Goal: Check status: Check status

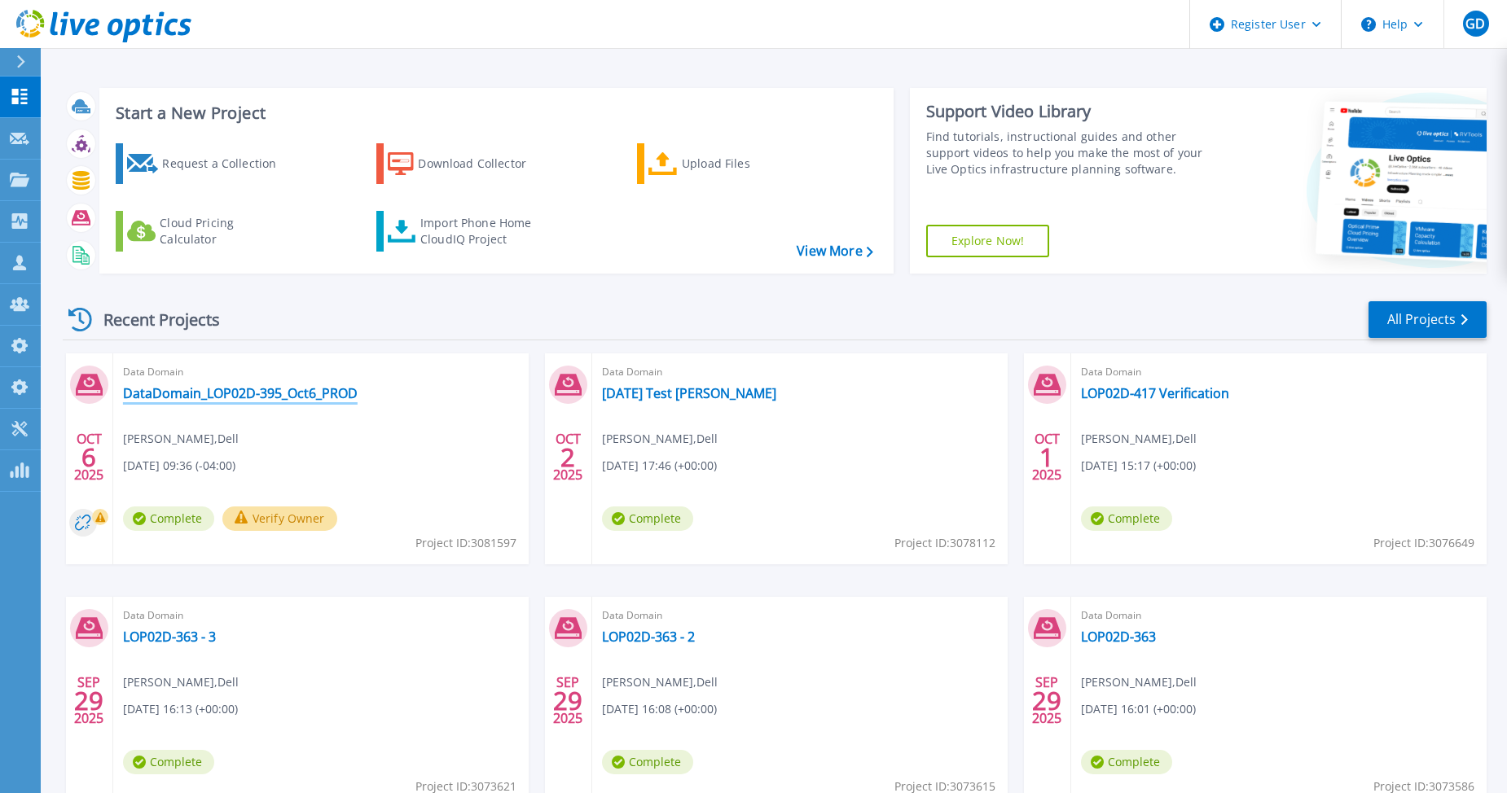
click at [266, 399] on link "DataDomain_LOP02D-395_Oct6_PROD" at bounding box center [240, 393] width 235 height 16
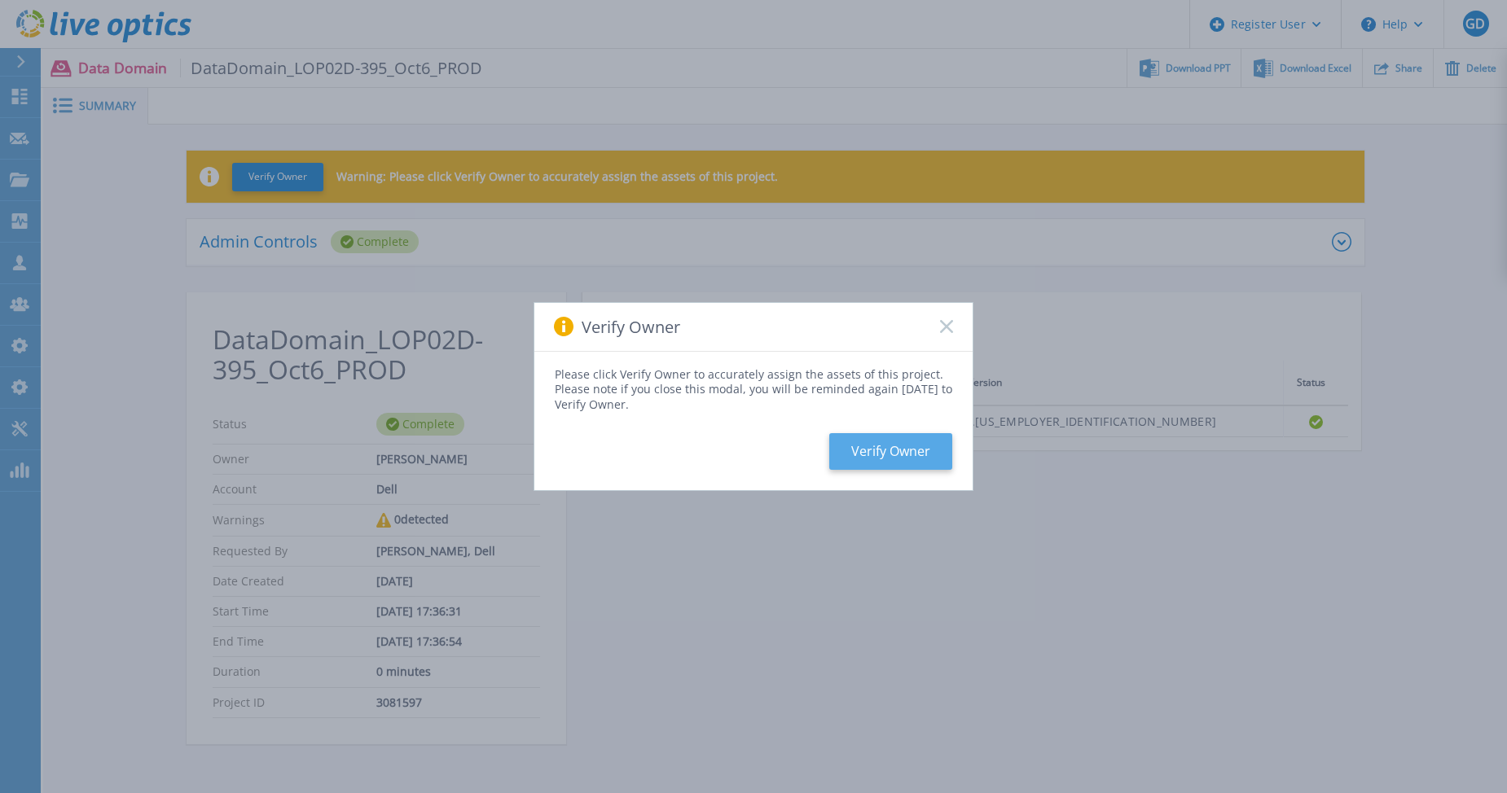
click at [884, 466] on button "Verify Owner" at bounding box center [890, 451] width 123 height 37
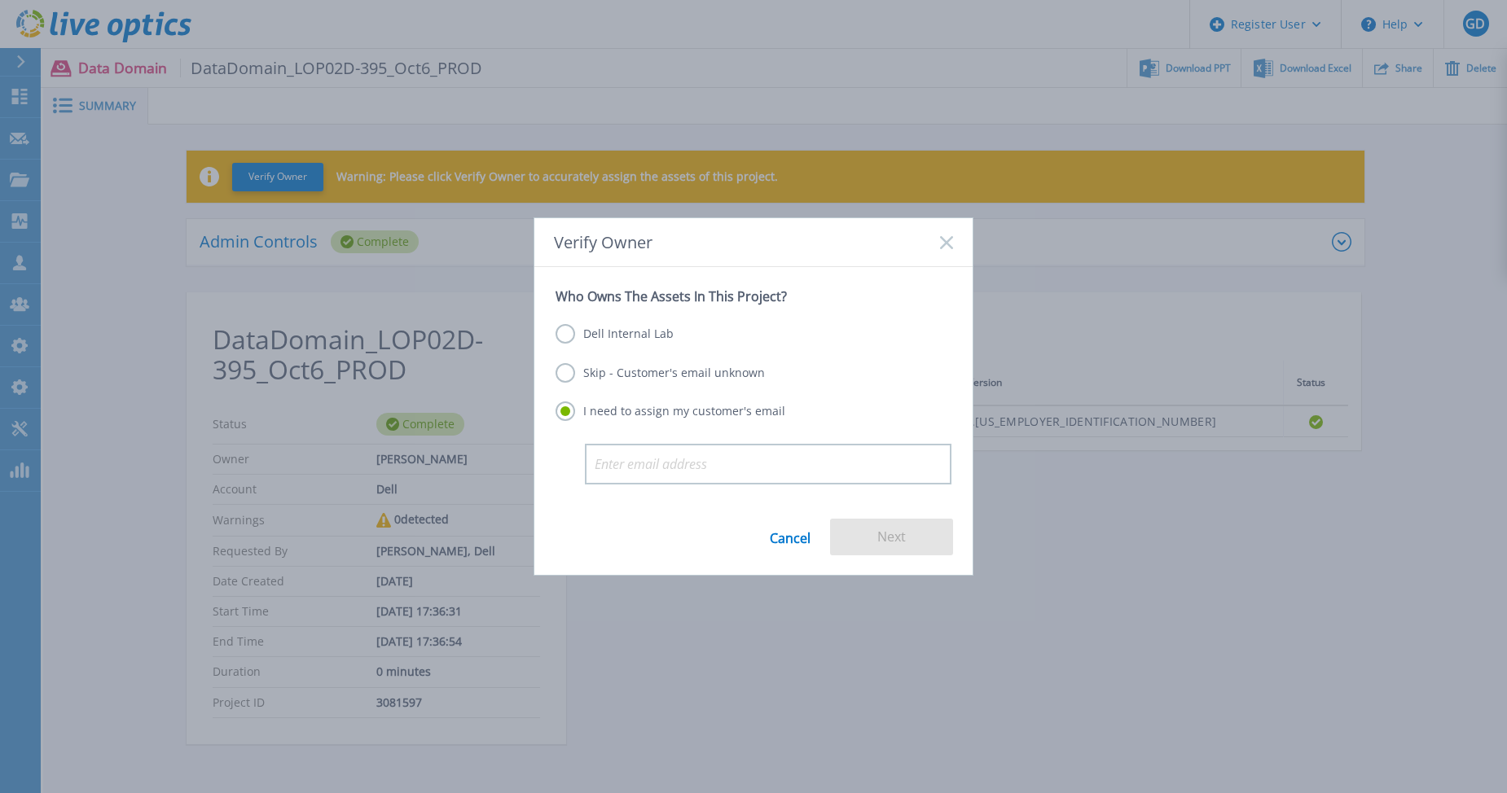
click at [581, 337] on label "Dell Internal Lab" at bounding box center [615, 334] width 118 height 20
click at [0, 0] on input "Dell Internal Lab" at bounding box center [0, 0] width 0 height 0
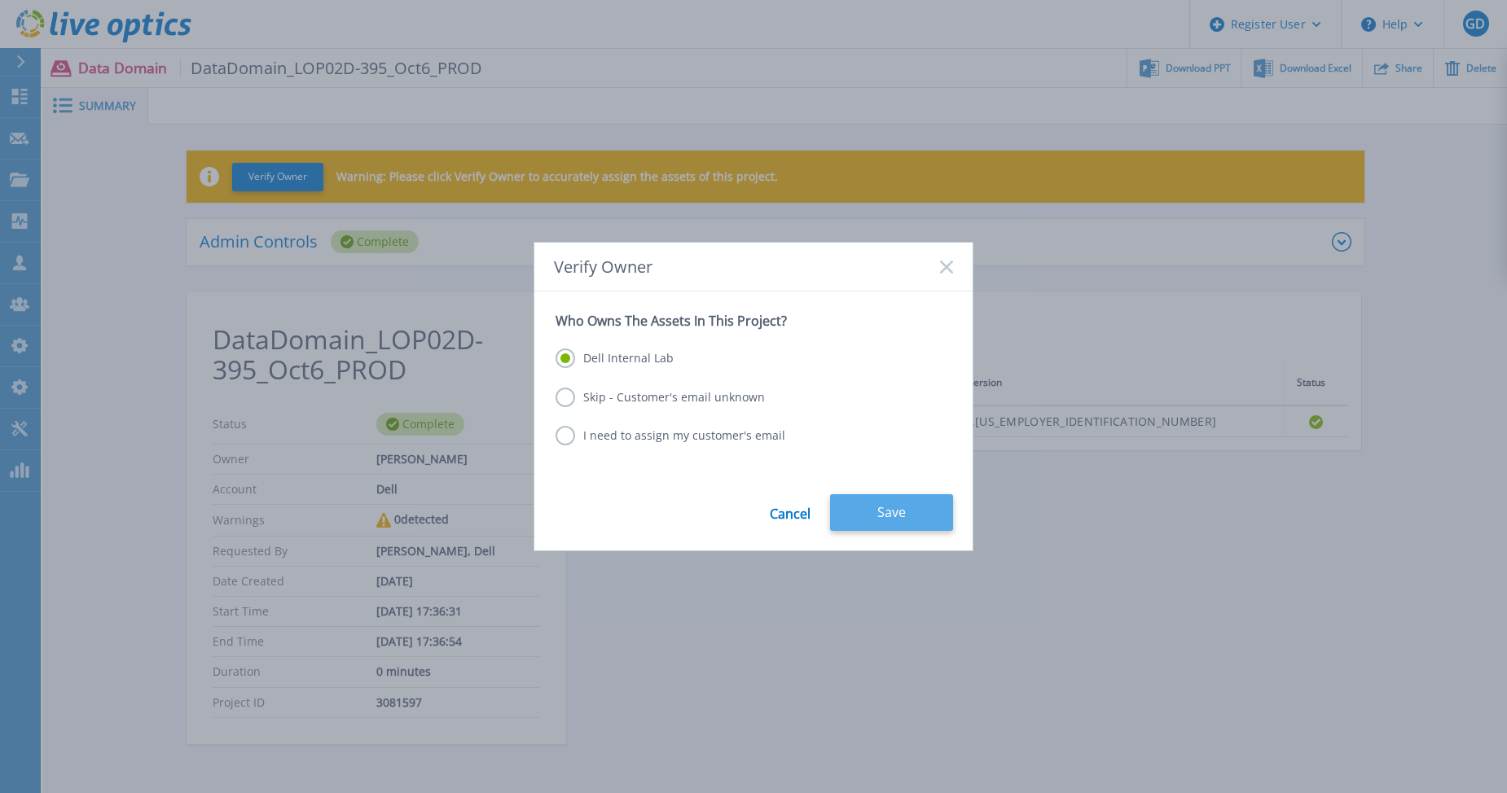
click at [868, 509] on button "Save" at bounding box center [891, 513] width 123 height 37
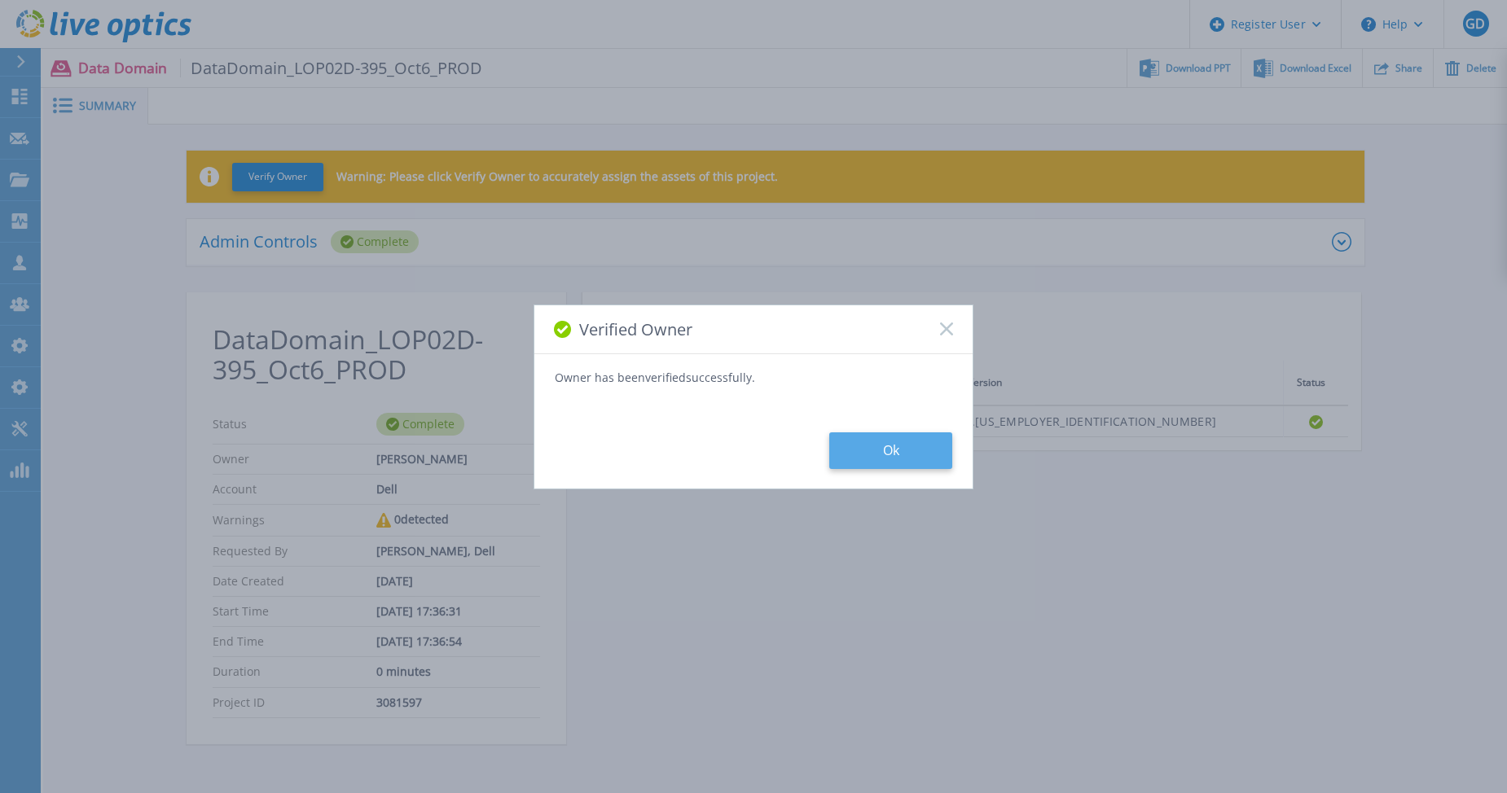
click at [890, 453] on button "Ok" at bounding box center [890, 451] width 123 height 37
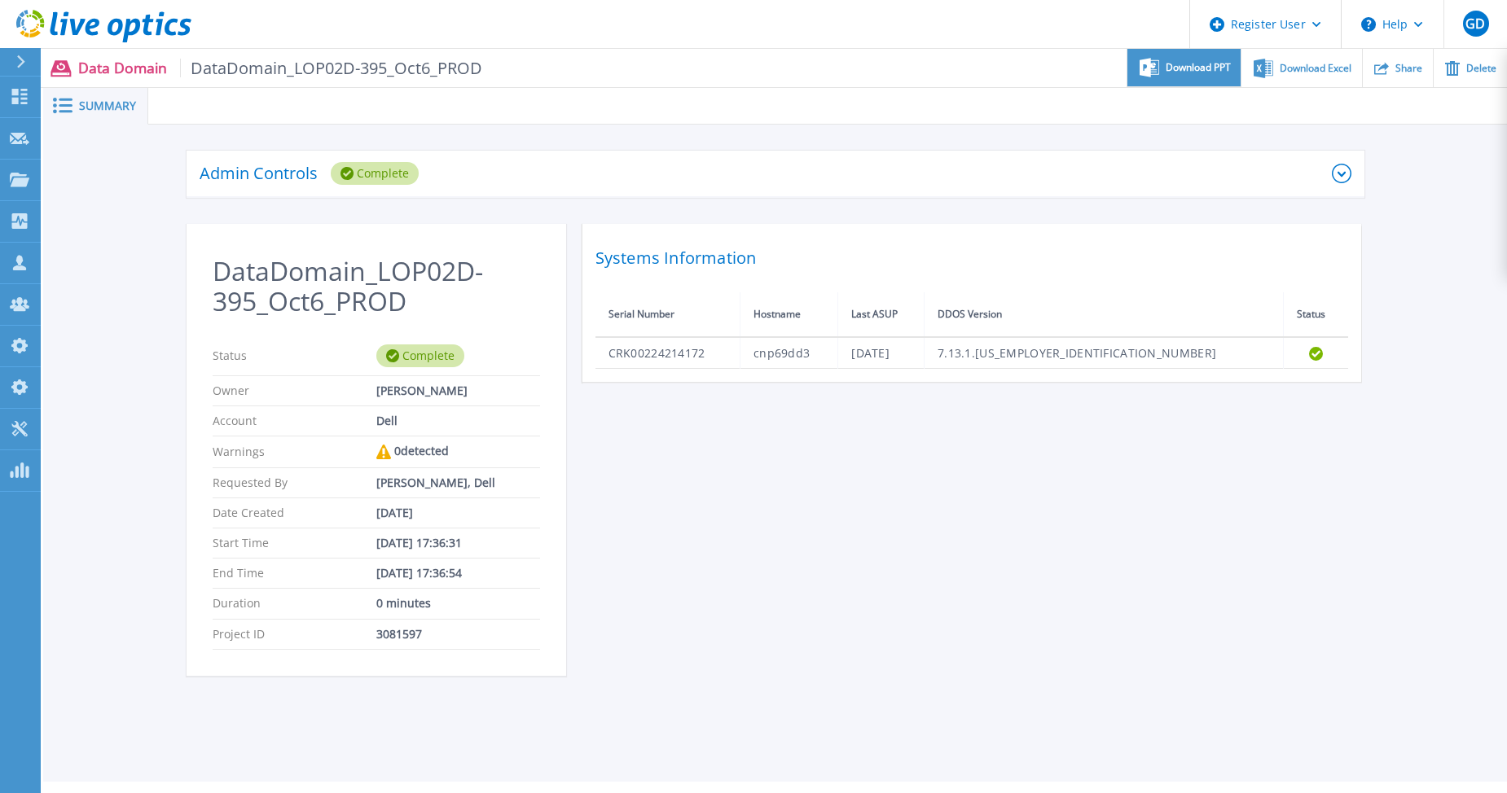
click at [1163, 73] on div "Download PPT" at bounding box center [1183, 68] width 113 height 38
click at [1122, 139] on div "Admin Controls Complete Download Raw Files Retry Delete DataDomain_LOP02D-395_O…" at bounding box center [775, 423] width 1464 height 596
click at [1273, 73] on icon at bounding box center [1264, 68] width 20 height 20
click at [189, 69] on span "DataDomain_LOP02D-395_Oct6_PROD" at bounding box center [331, 68] width 303 height 19
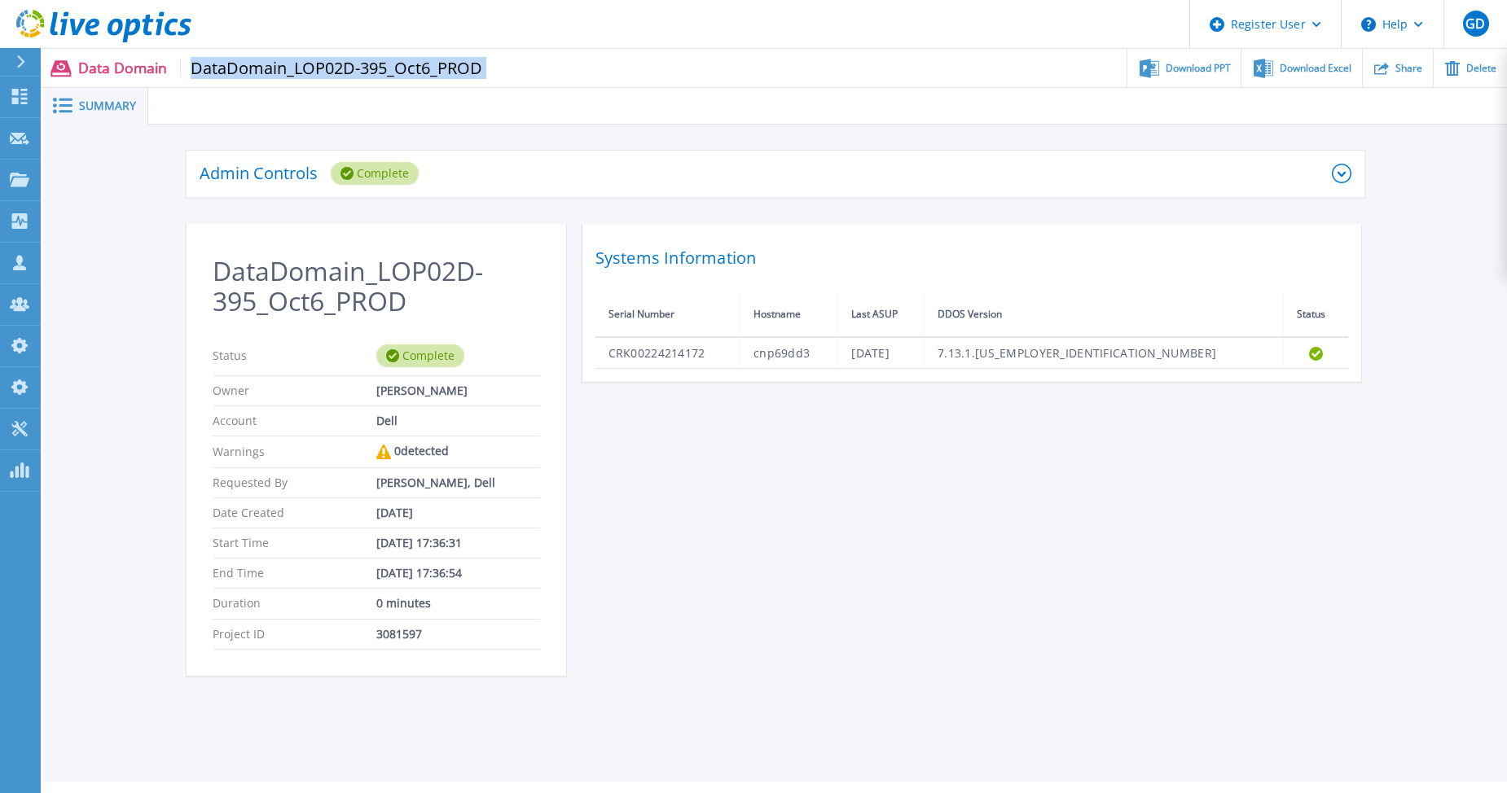
drag, startPoint x: 190, startPoint y: 69, endPoint x: 492, endPoint y: 78, distance: 302.4
click at [492, 78] on div "Data Domain DataDomain_LOP02D-395_Oct6_PROD Download PPT Download Excel Share D…" at bounding box center [774, 68] width 1466 height 38
copy div "DataDomain_LOP02D-395_Oct6_PROD"
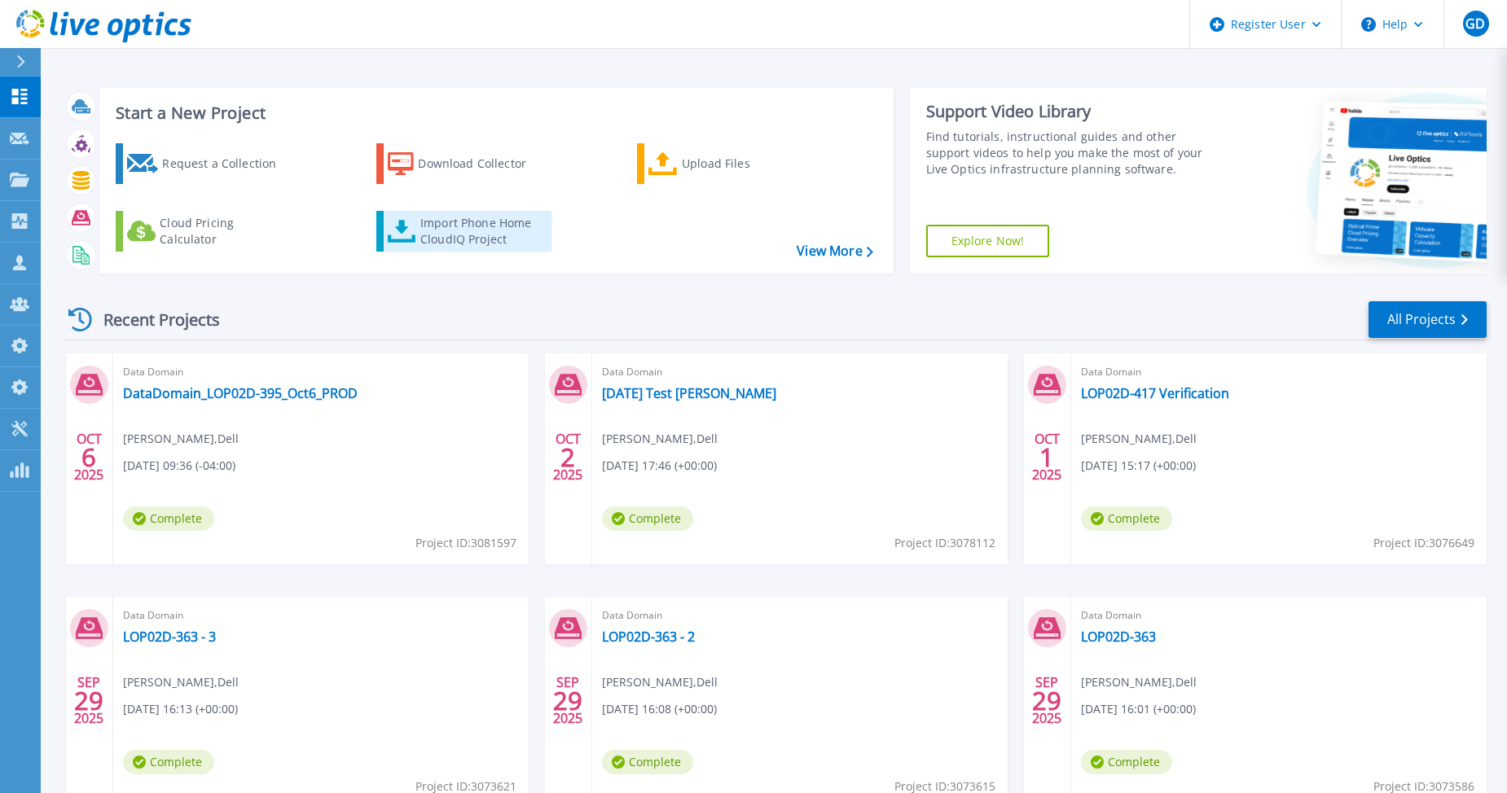
click at [468, 226] on div "Import Phone Home CloudIQ Project" at bounding box center [483, 231] width 127 height 33
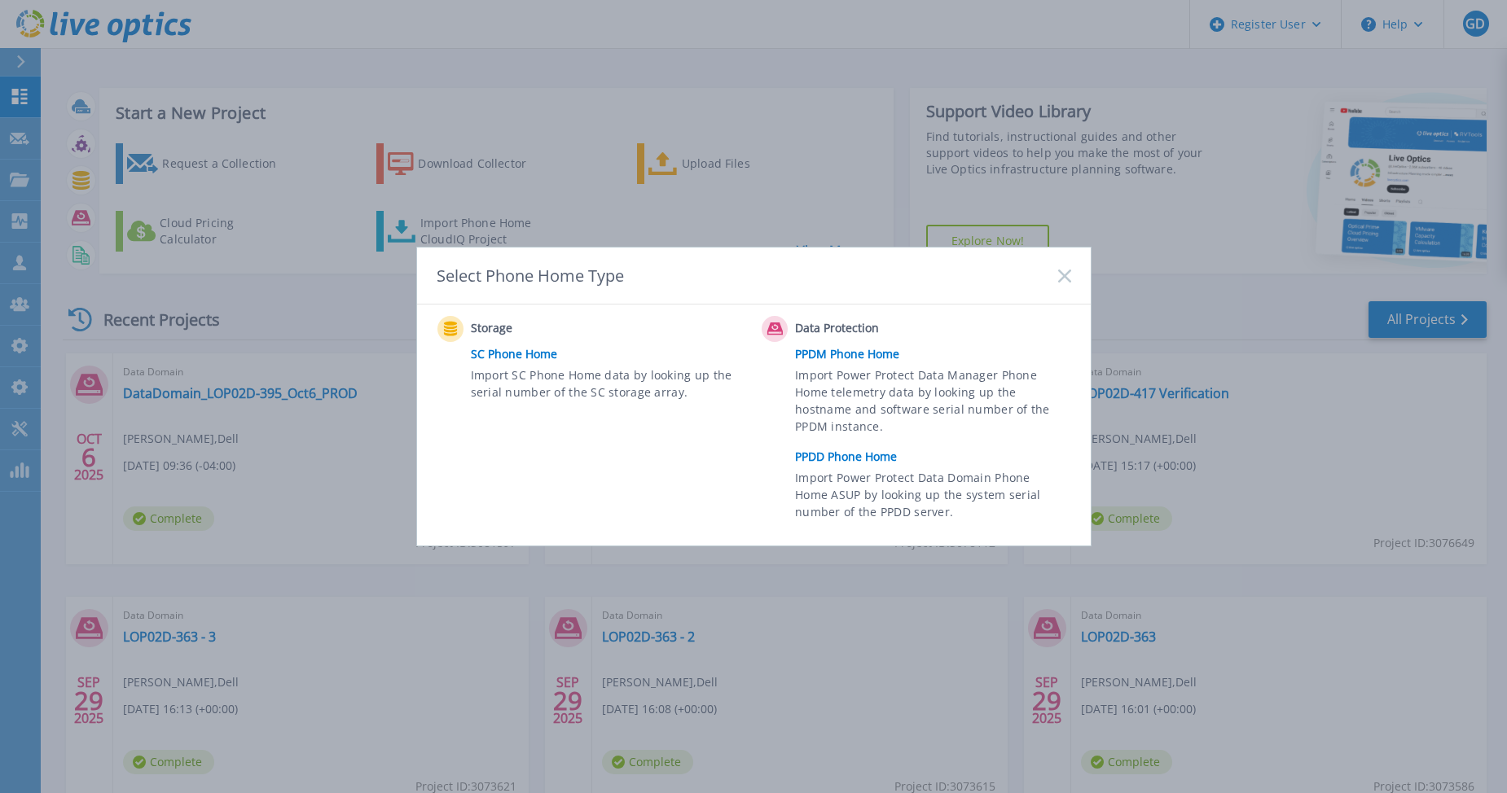
click at [829, 457] on link "PPDD Phone Home" at bounding box center [937, 457] width 284 height 24
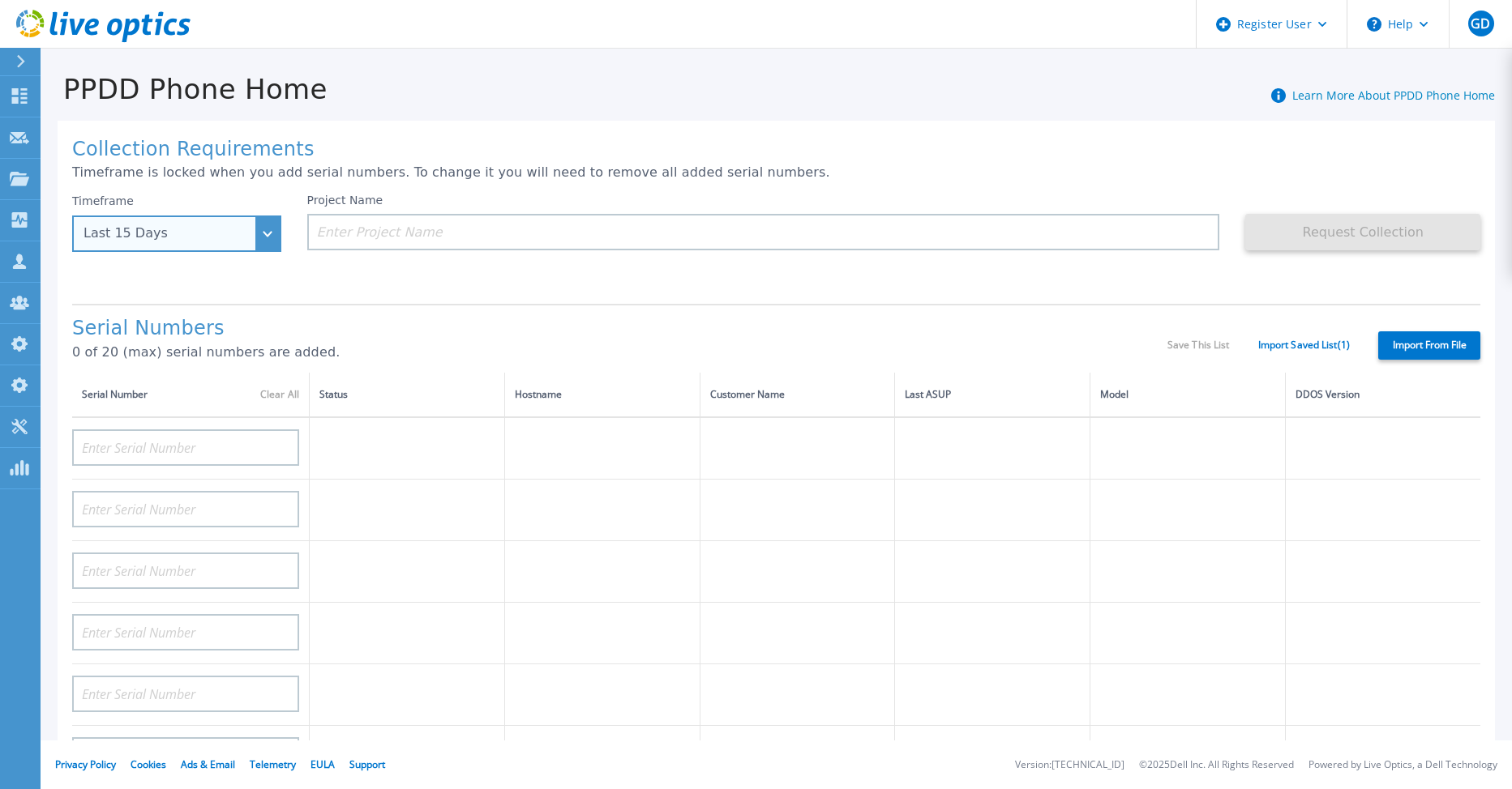
click at [266, 239] on div "Last 15 Days" at bounding box center [177, 234] width 209 height 37
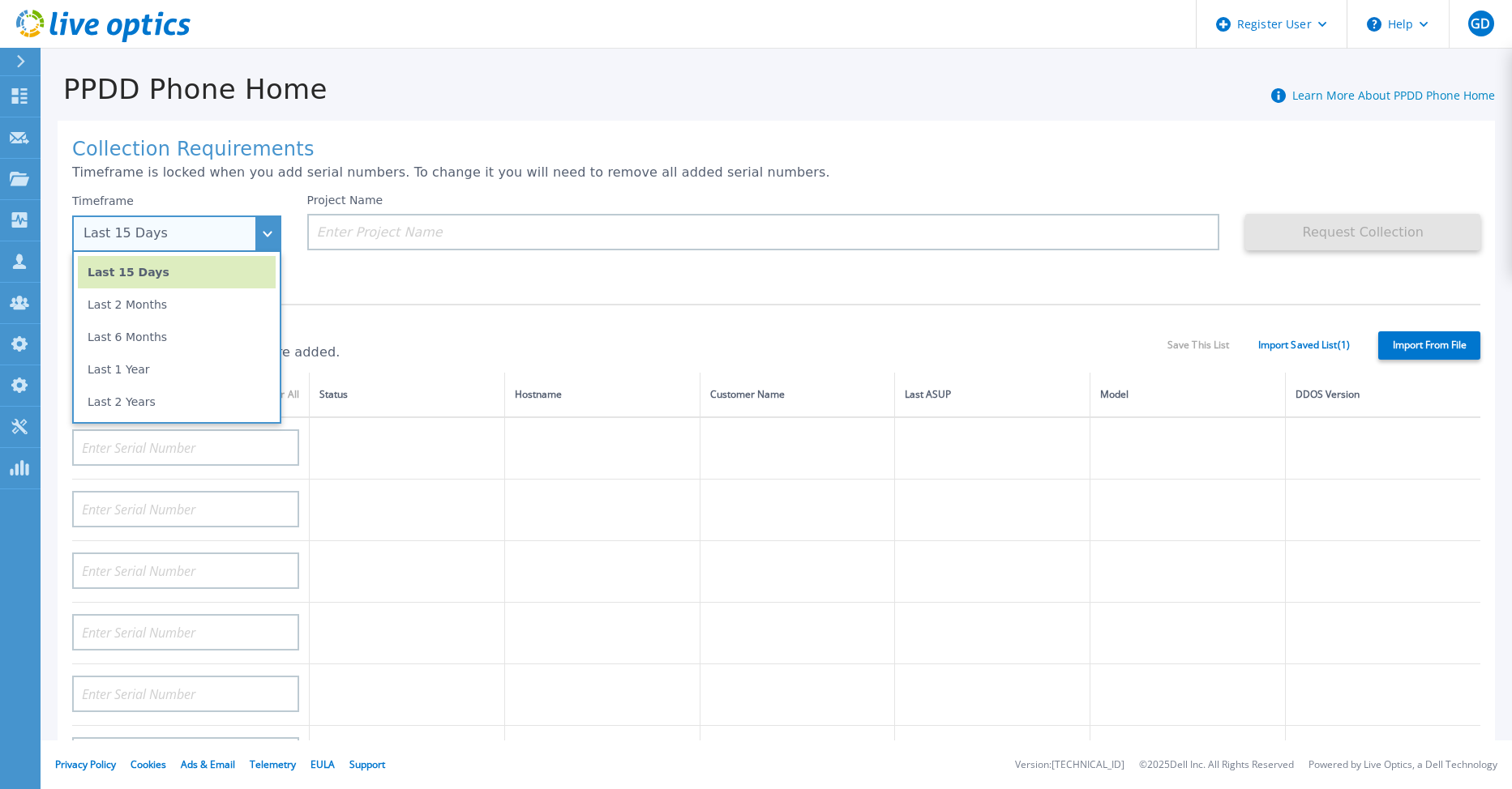
drag, startPoint x: 228, startPoint y: 311, endPoint x: 256, endPoint y: 298, distance: 30.9
click at [228, 311] on li "Last 2 Months" at bounding box center [176, 304] width 198 height 33
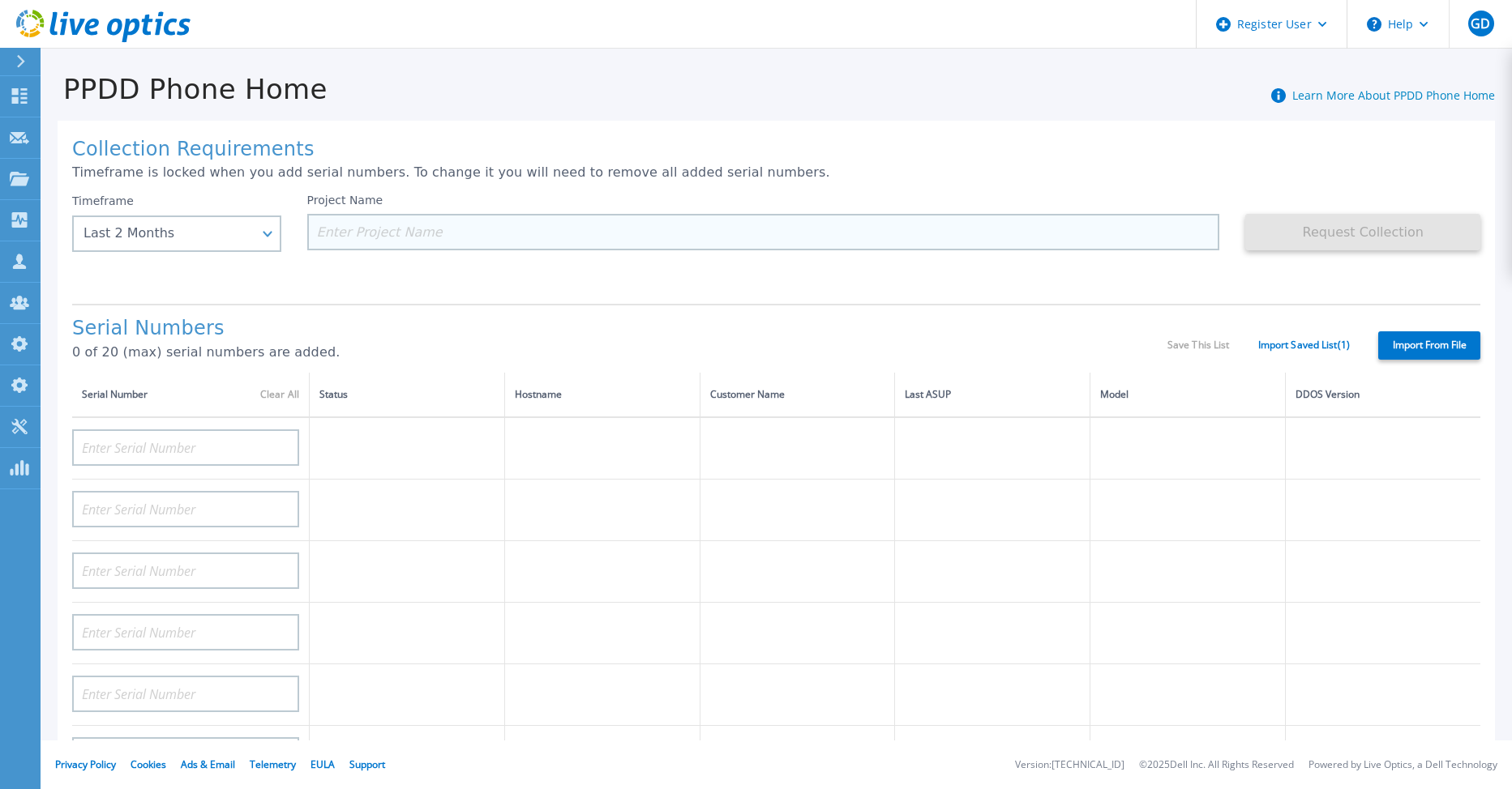
click at [332, 238] on input at bounding box center [763, 232] width 913 height 37
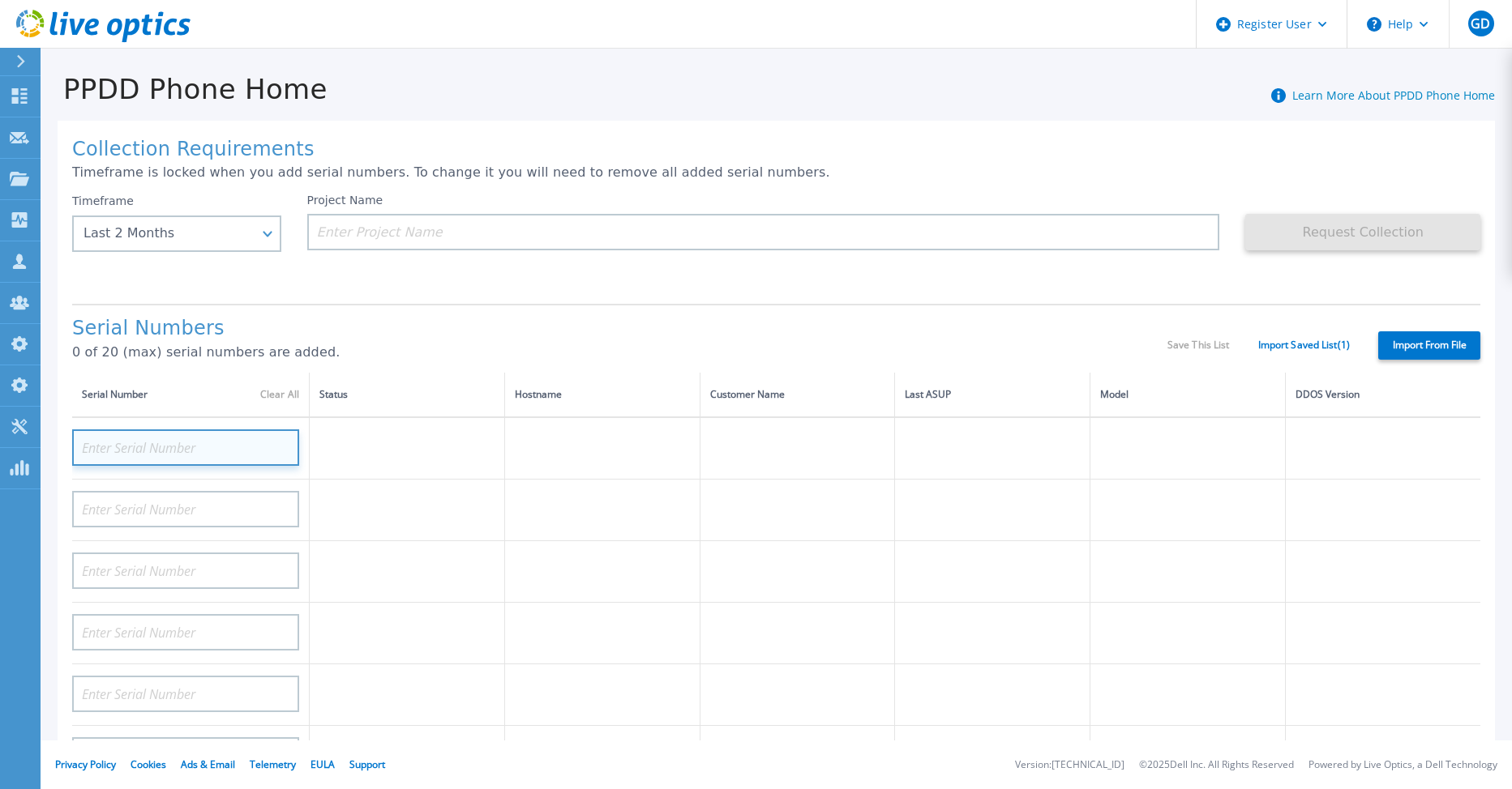
click at [195, 452] on input at bounding box center [186, 448] width 227 height 37
paste input "CRK00224214172"
type input "CRK00224214172"
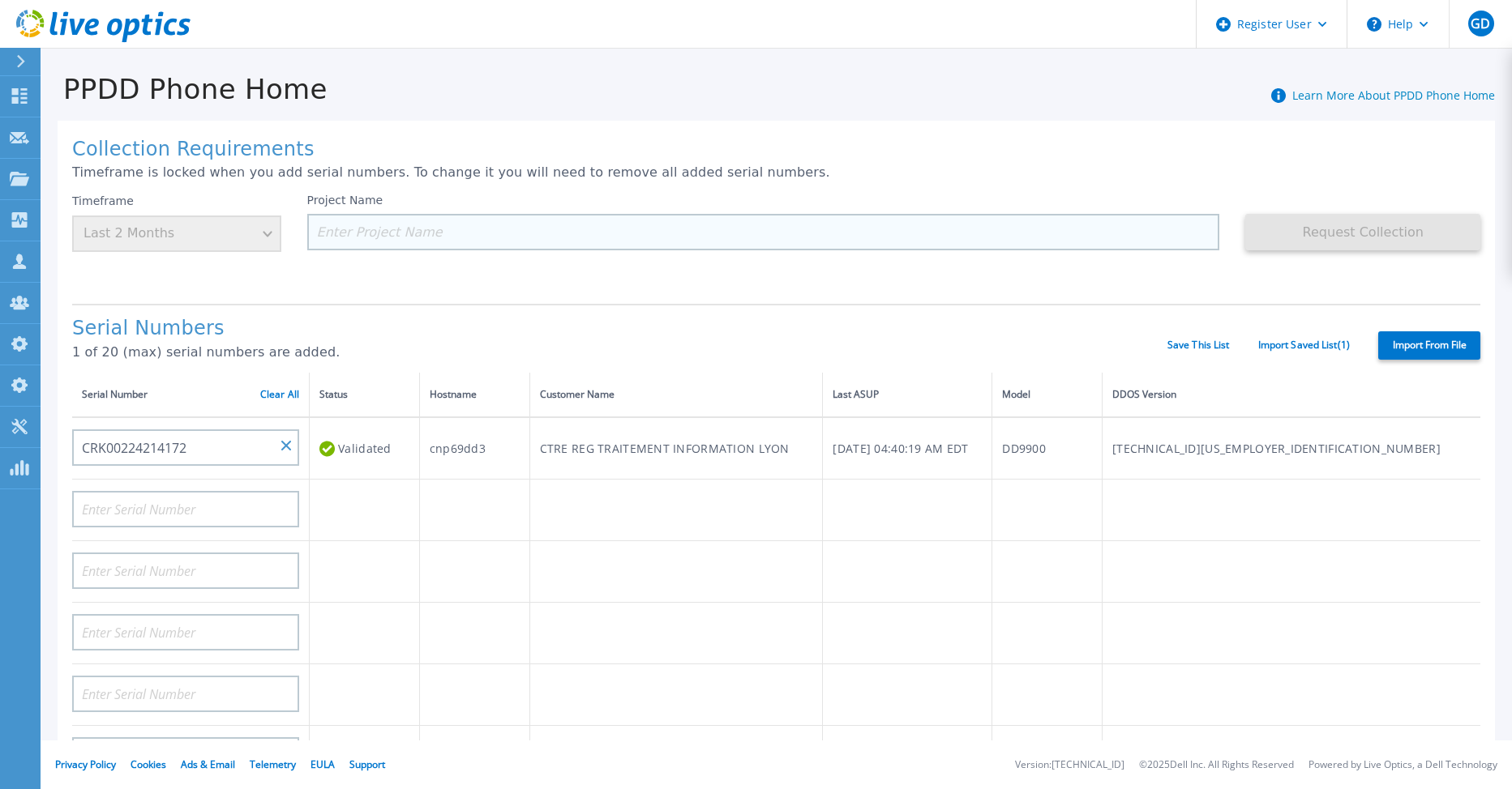
click at [334, 245] on input at bounding box center [763, 232] width 913 height 37
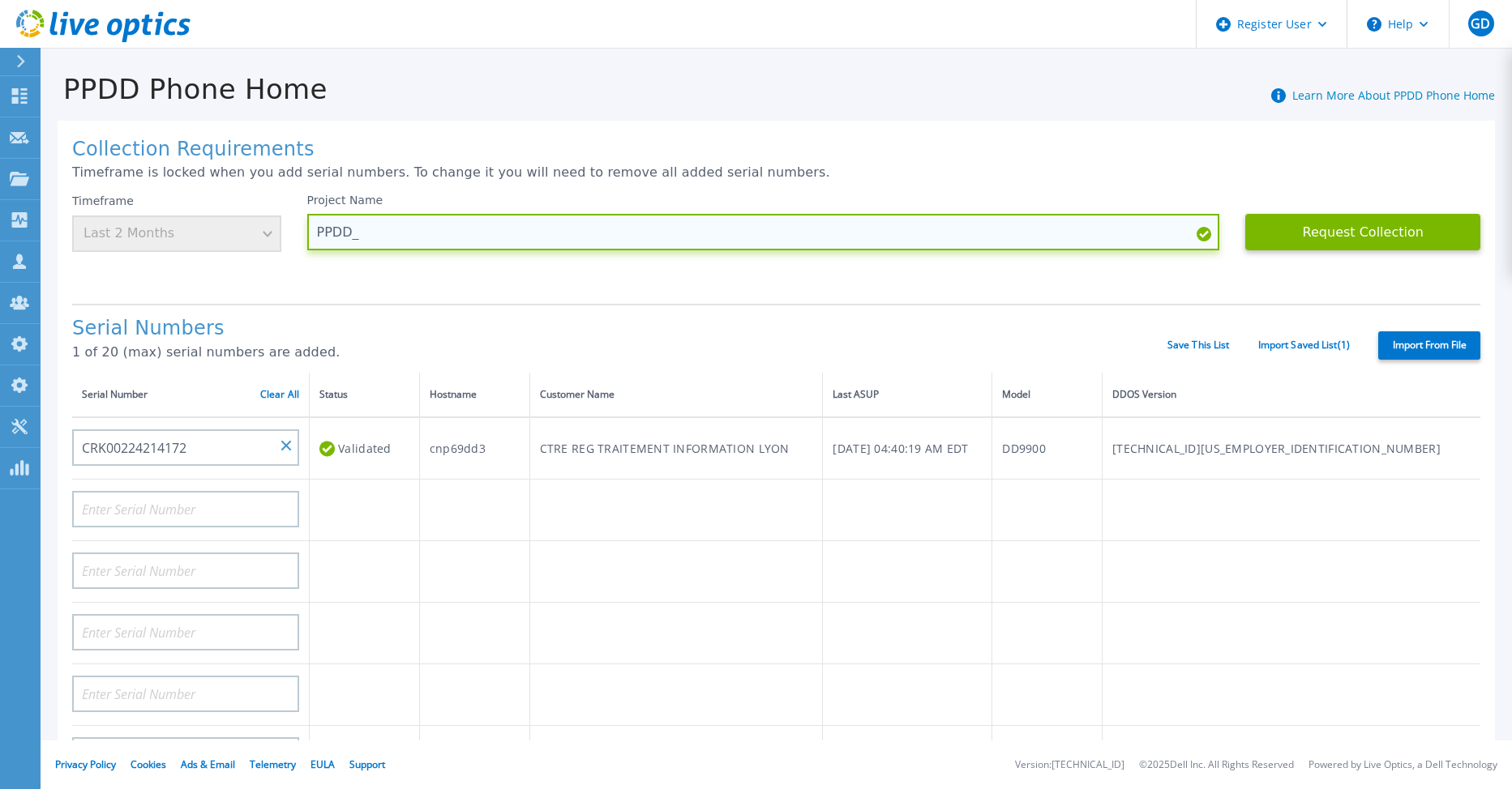
paste input "LOP02D-395"
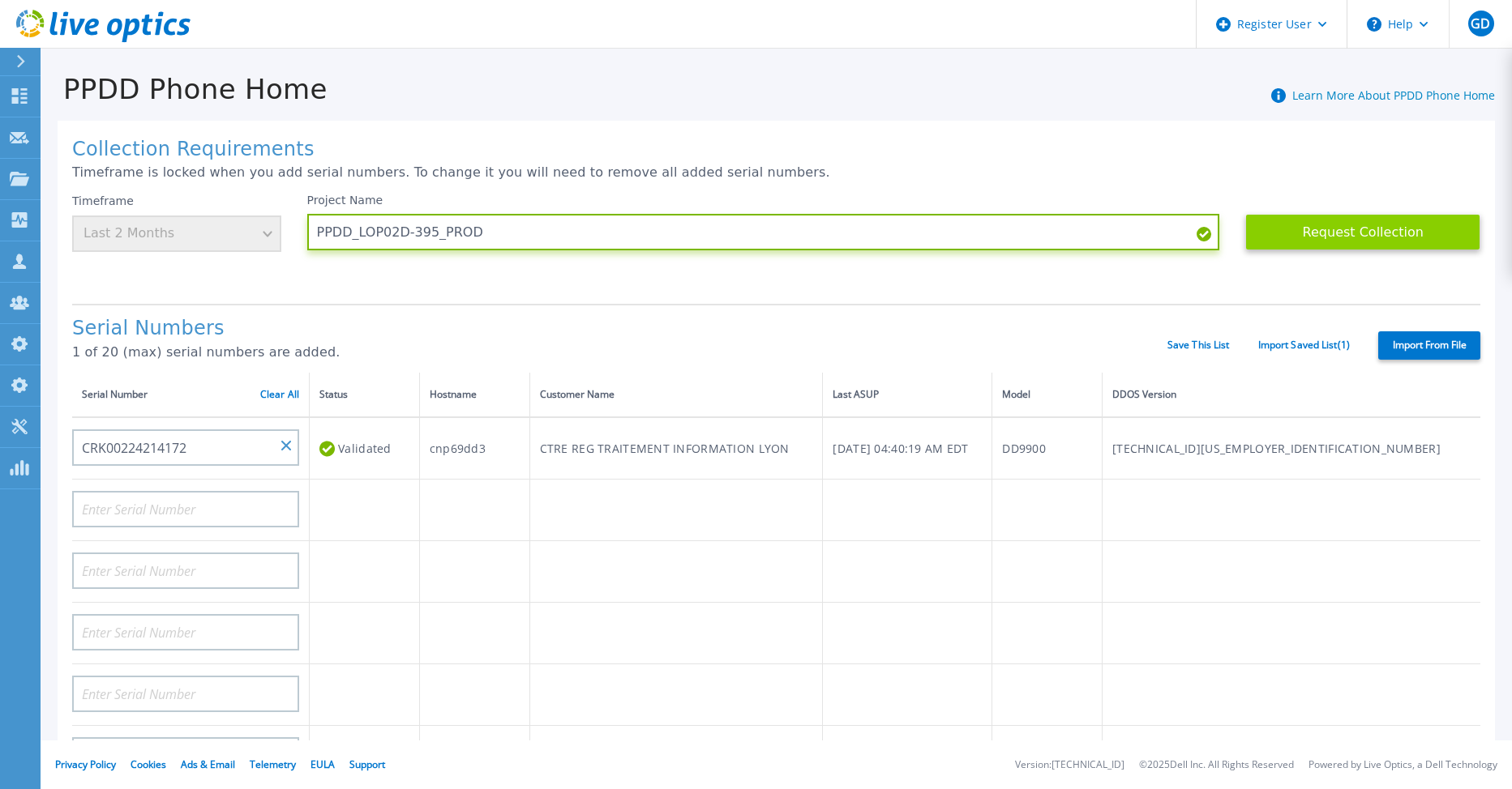
type input "PPDD_LOP02D-395_PROD"
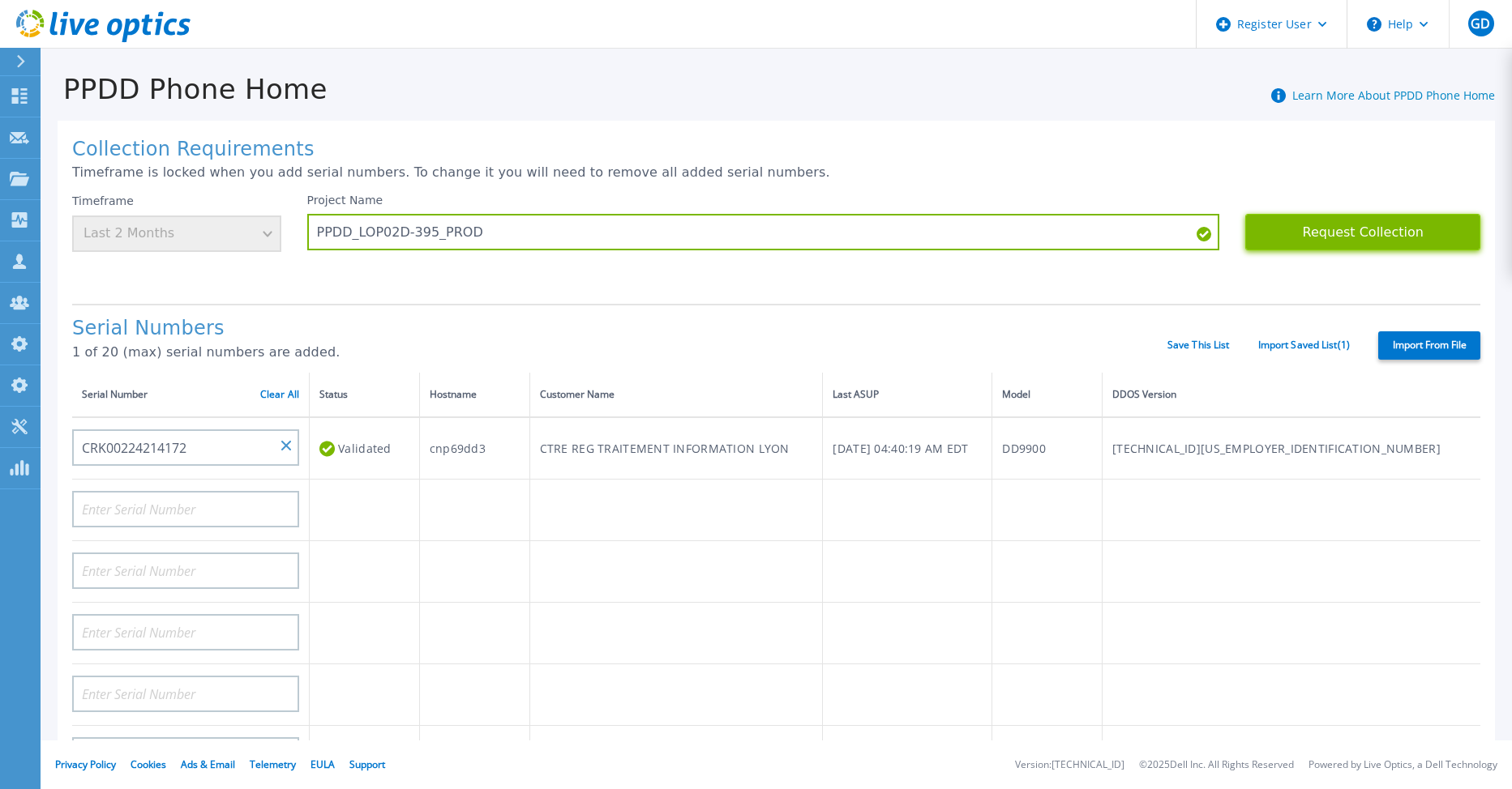
click at [1348, 238] on button "Request Collection" at bounding box center [1363, 232] width 235 height 37
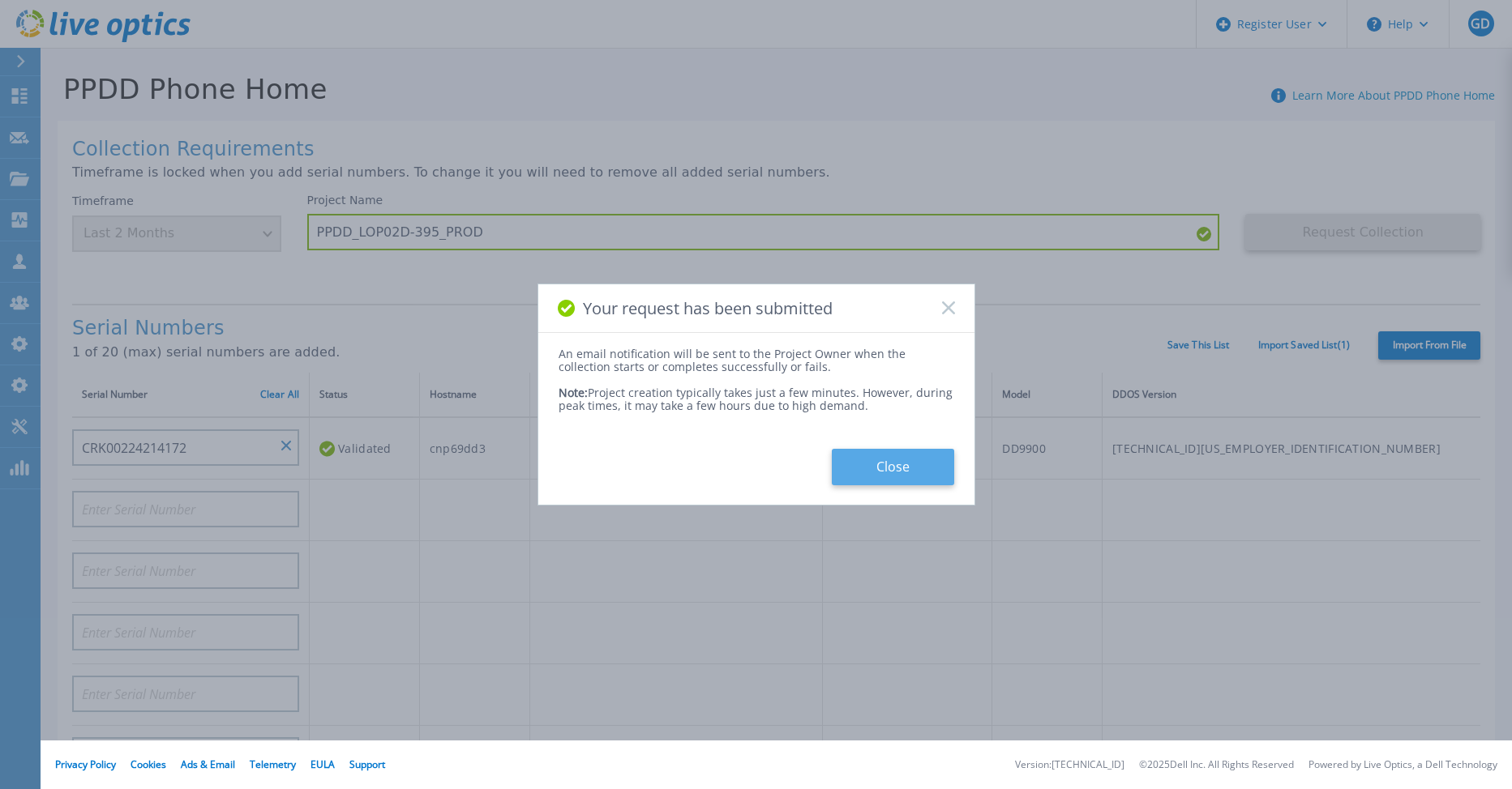
click at [877, 466] on button "Close" at bounding box center [893, 467] width 122 height 37
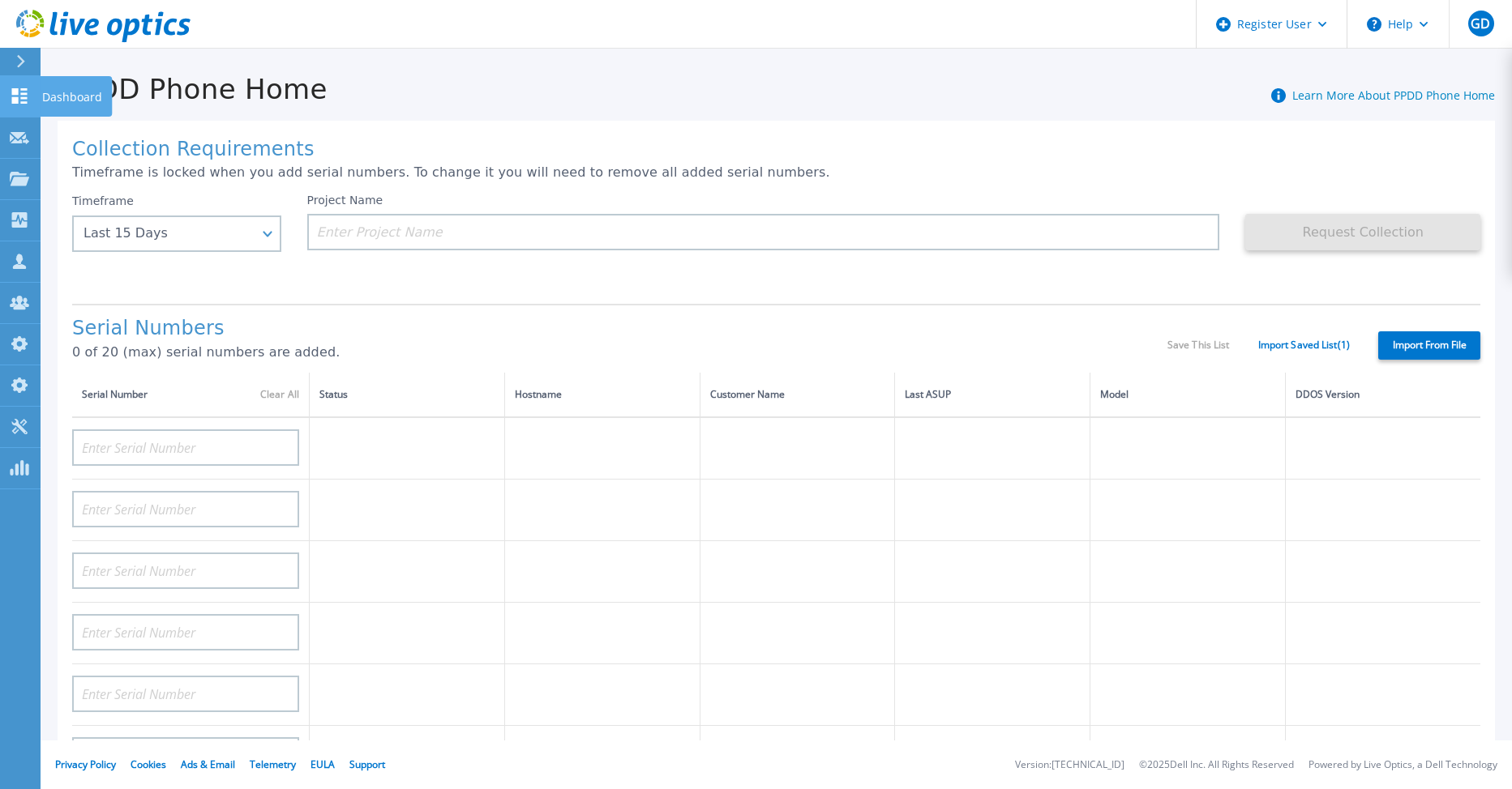
click at [25, 102] on icon at bounding box center [19, 96] width 15 height 15
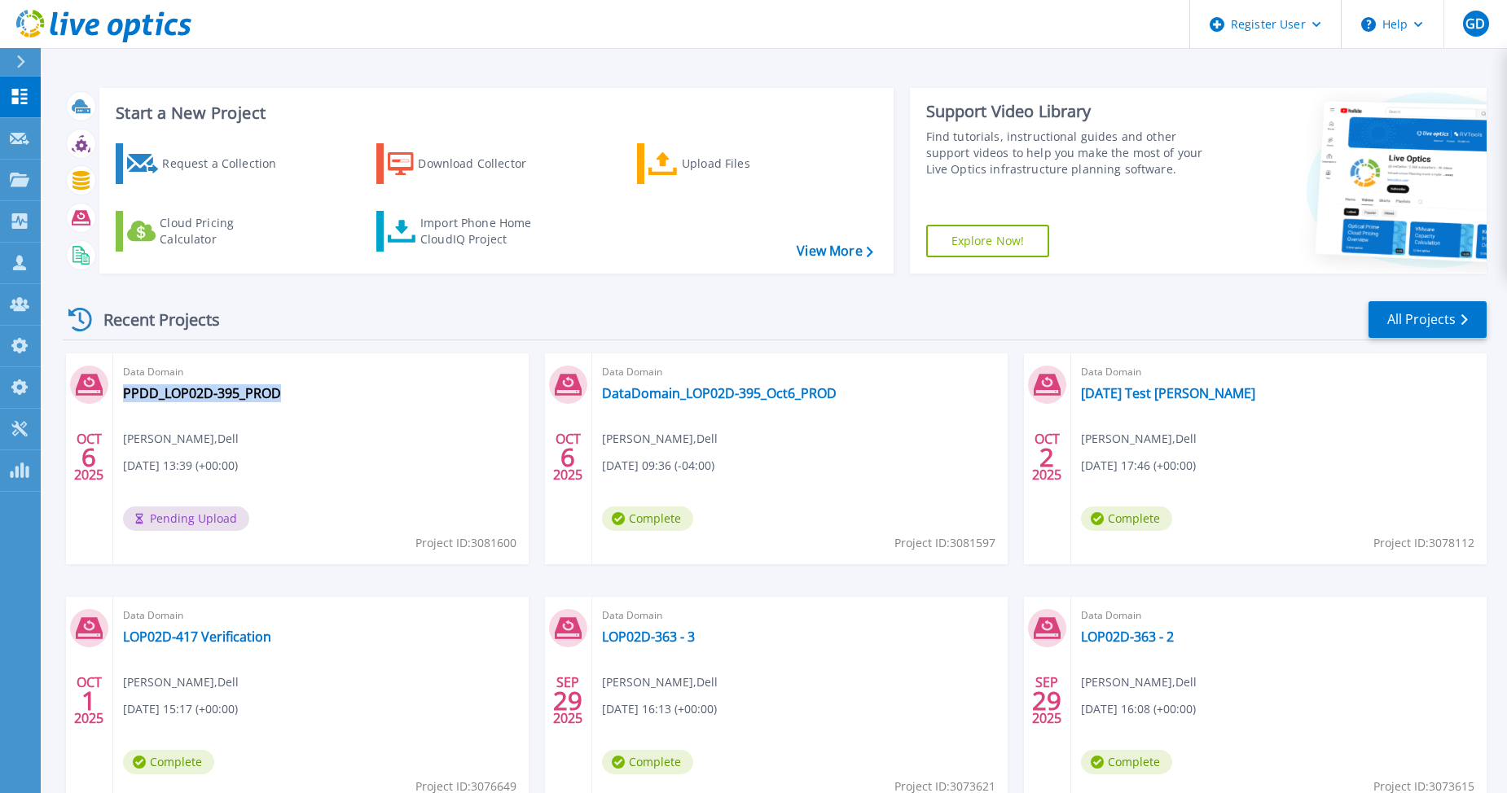
drag, startPoint x: 118, startPoint y: 396, endPoint x: 292, endPoint y: 394, distance: 174.3
click at [292, 394] on div "Data Domain PPDD_LOP02D-395_PROD [PERSON_NAME] , Dell [DATE] 13:39 (+00:00) Pen…" at bounding box center [320, 459] width 415 height 211
copy link "PPDD_LOP02D-395_PROD"
click at [15, 95] on icon at bounding box center [19, 96] width 15 height 15
click at [27, 103] on icon at bounding box center [19, 96] width 15 height 15
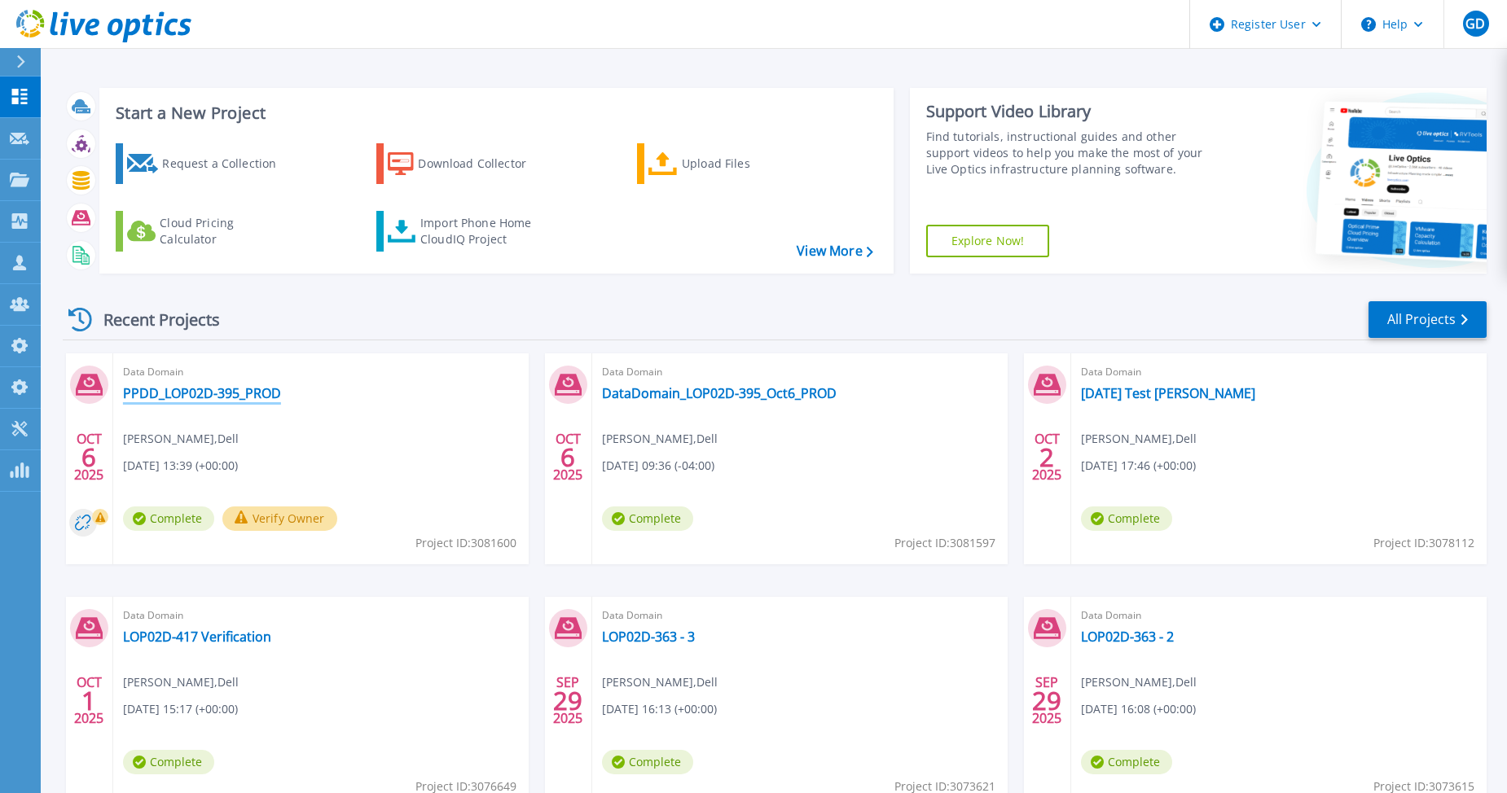
click at [190, 393] on link "PPDD_LOP02D-395_PROD" at bounding box center [202, 393] width 158 height 16
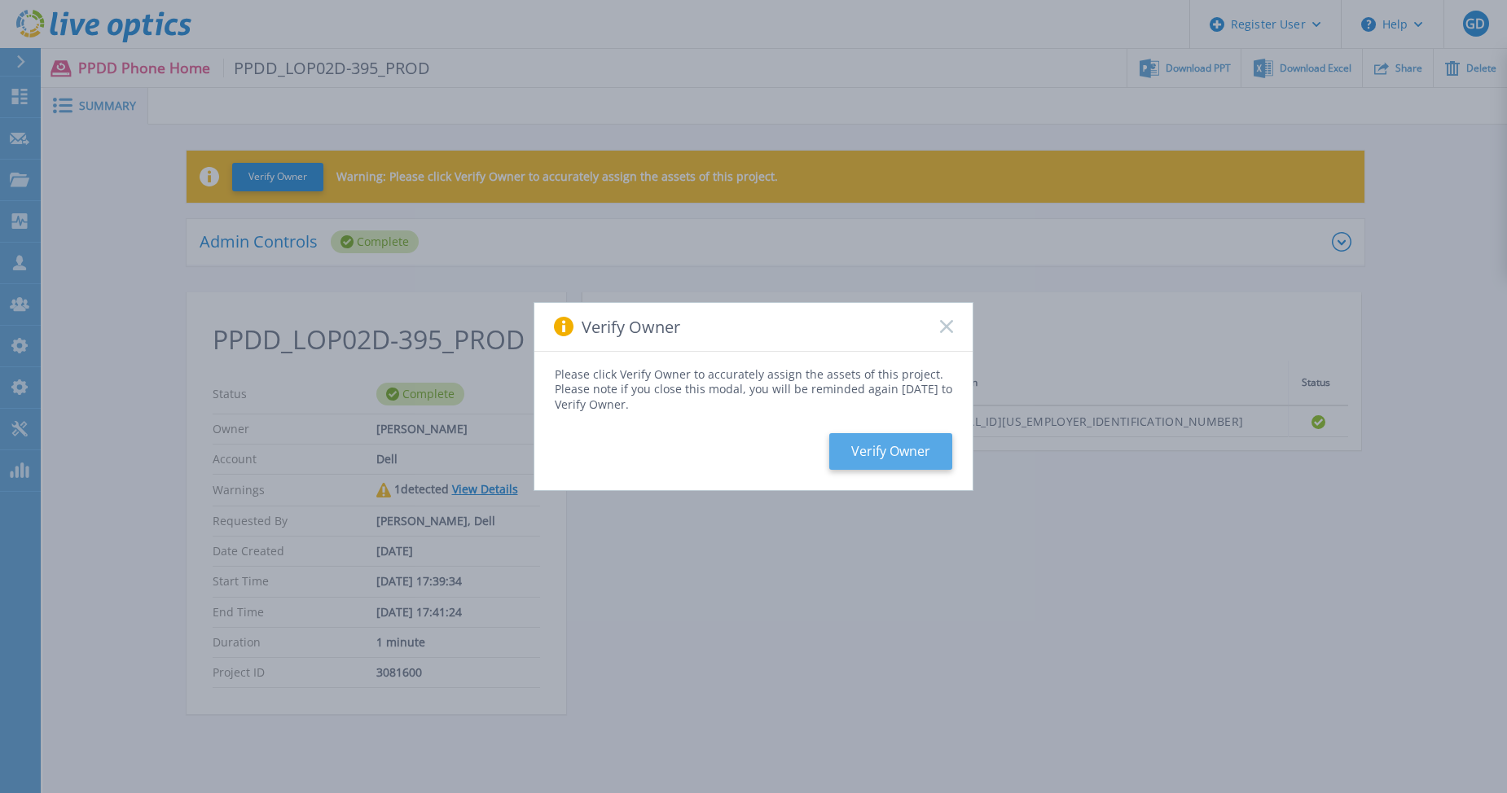
click at [877, 442] on button "Verify Owner" at bounding box center [890, 451] width 123 height 37
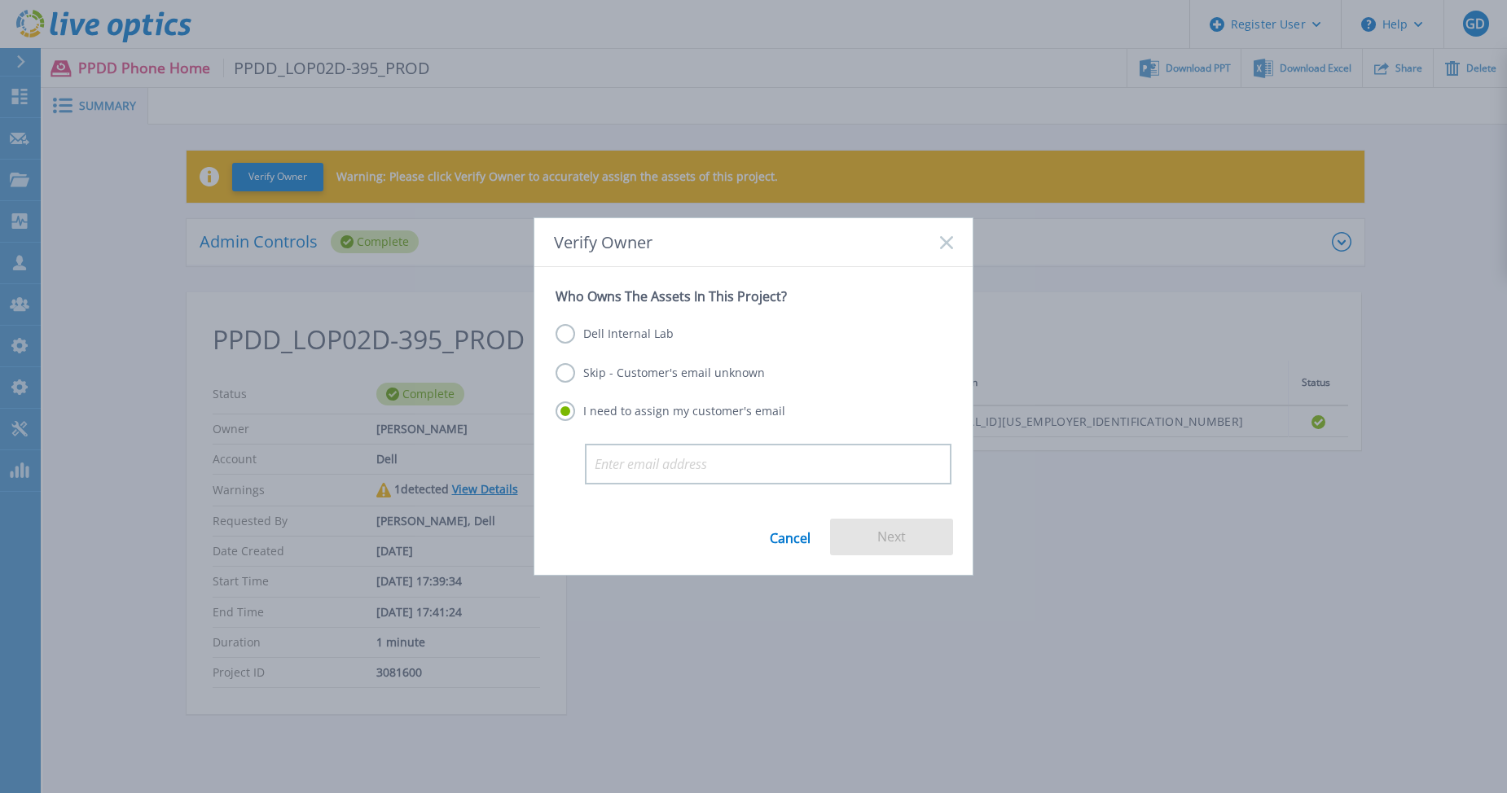
click at [619, 334] on label "Dell Internal Lab" at bounding box center [615, 334] width 118 height 20
click at [0, 0] on input "Dell Internal Lab" at bounding box center [0, 0] width 0 height 0
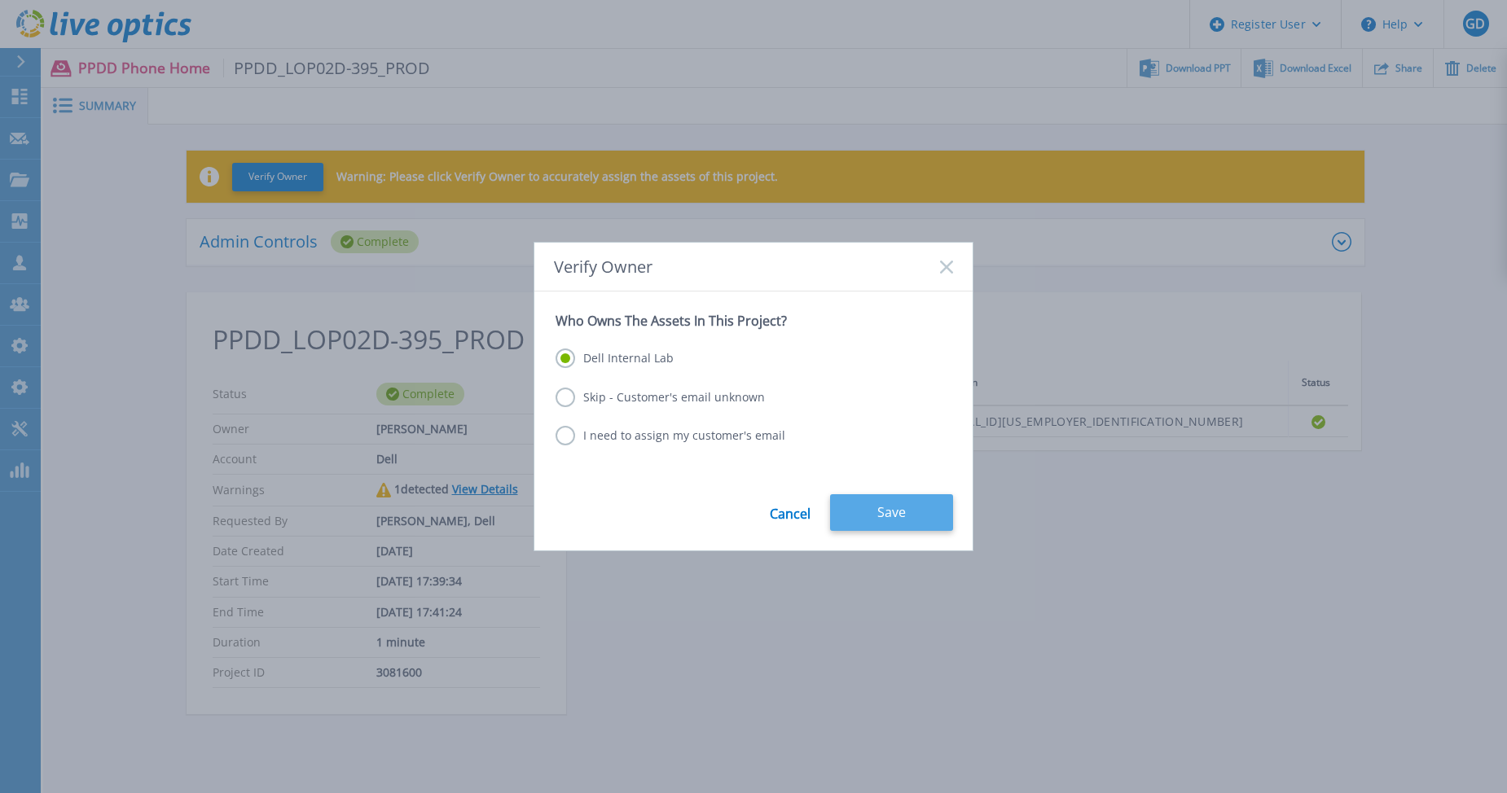
click at [894, 503] on button "Save" at bounding box center [891, 513] width 123 height 37
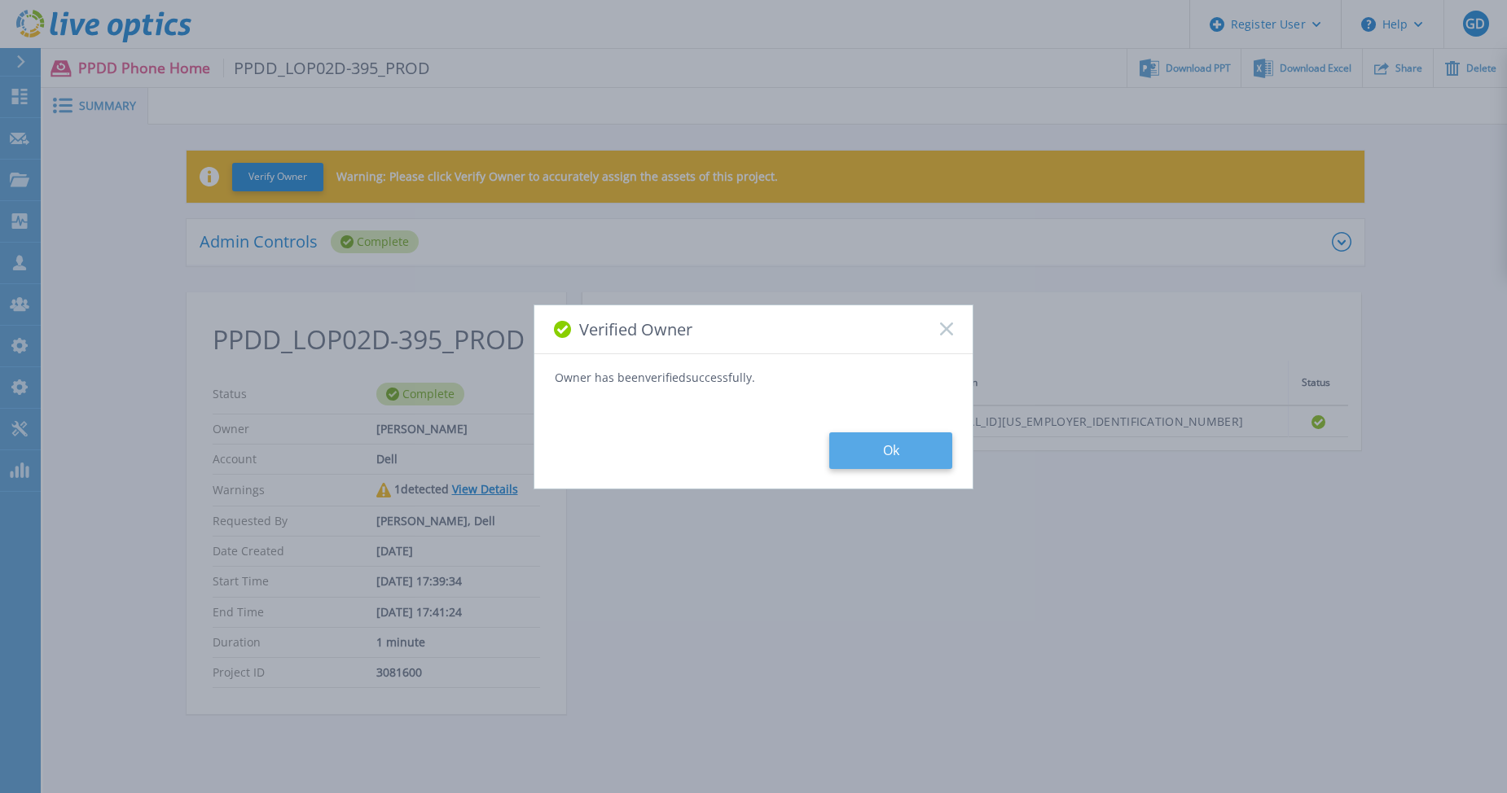
click at [892, 445] on button "Ok" at bounding box center [890, 451] width 123 height 37
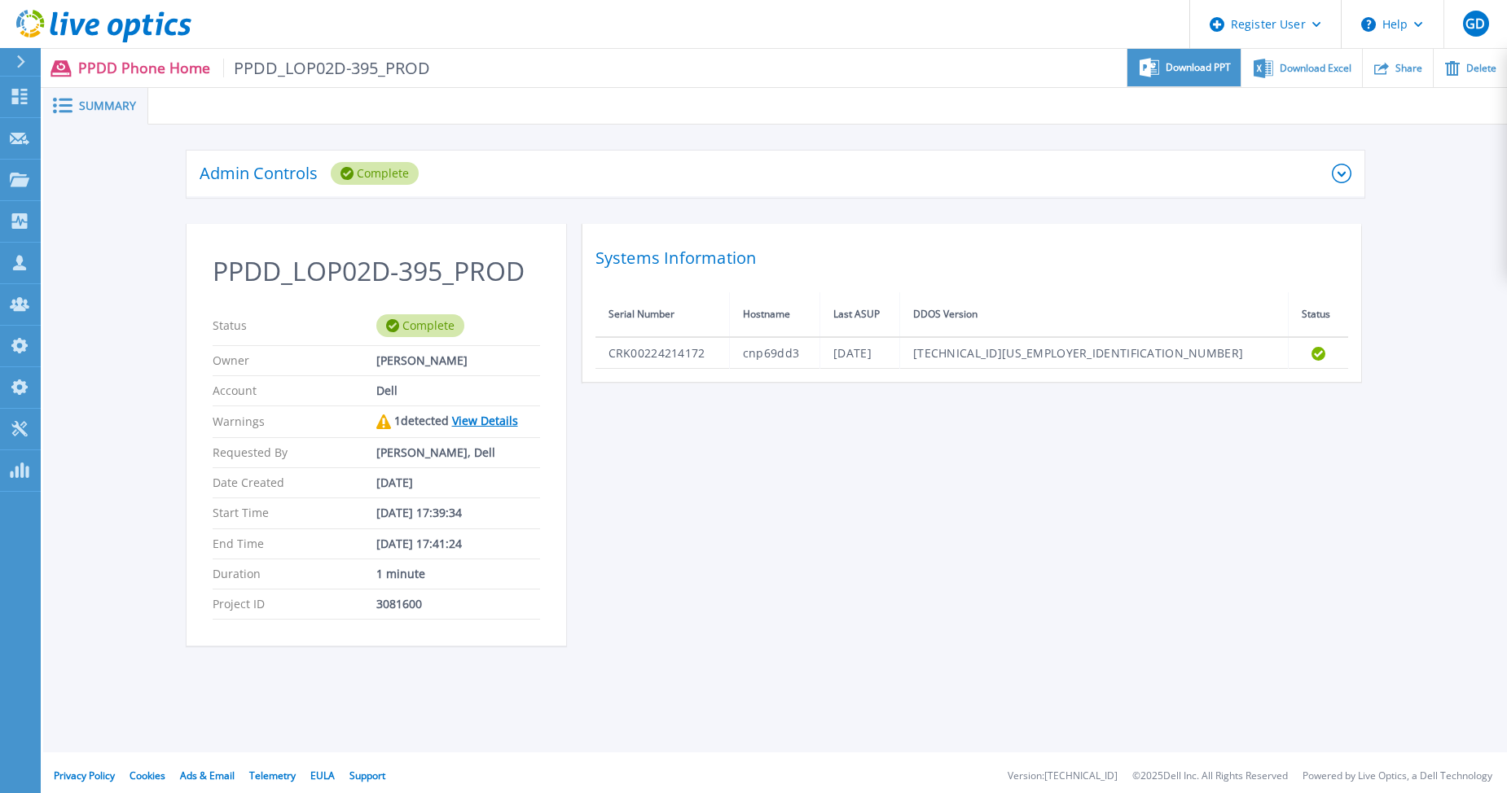
click at [1200, 63] on span "Download PPT" at bounding box center [1198, 68] width 65 height 10
click at [1114, 437] on div "PPDD_LOP02D-395_PROD Status Complete Owner Gerry Dunn Account Dell Warnings 1 d…" at bounding box center [776, 445] width 1178 height 442
click at [1298, 73] on span "Download Excel" at bounding box center [1316, 68] width 72 height 10
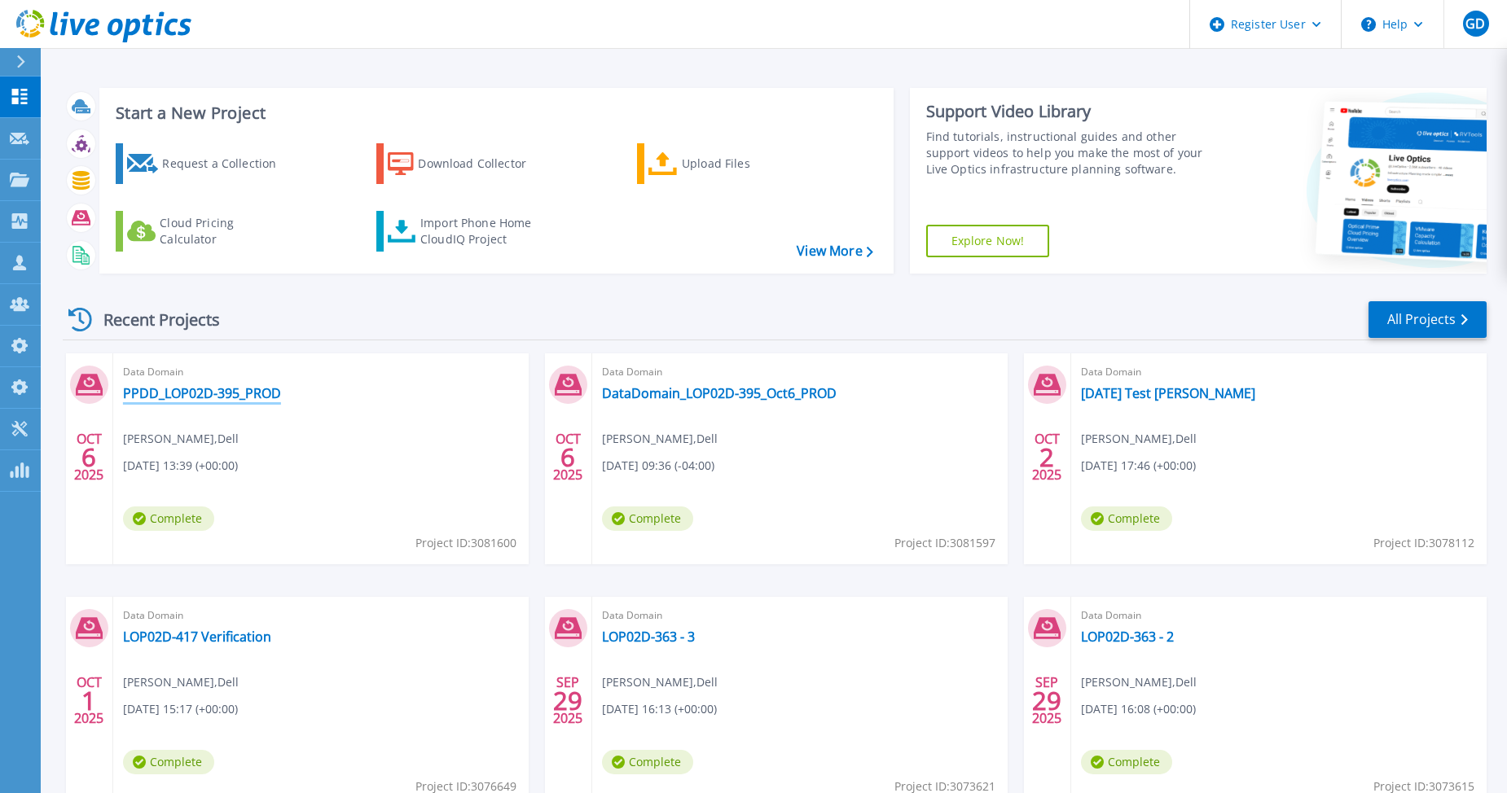
click at [214, 392] on link "PPDD_LOP02D-395_PROD" at bounding box center [202, 393] width 158 height 16
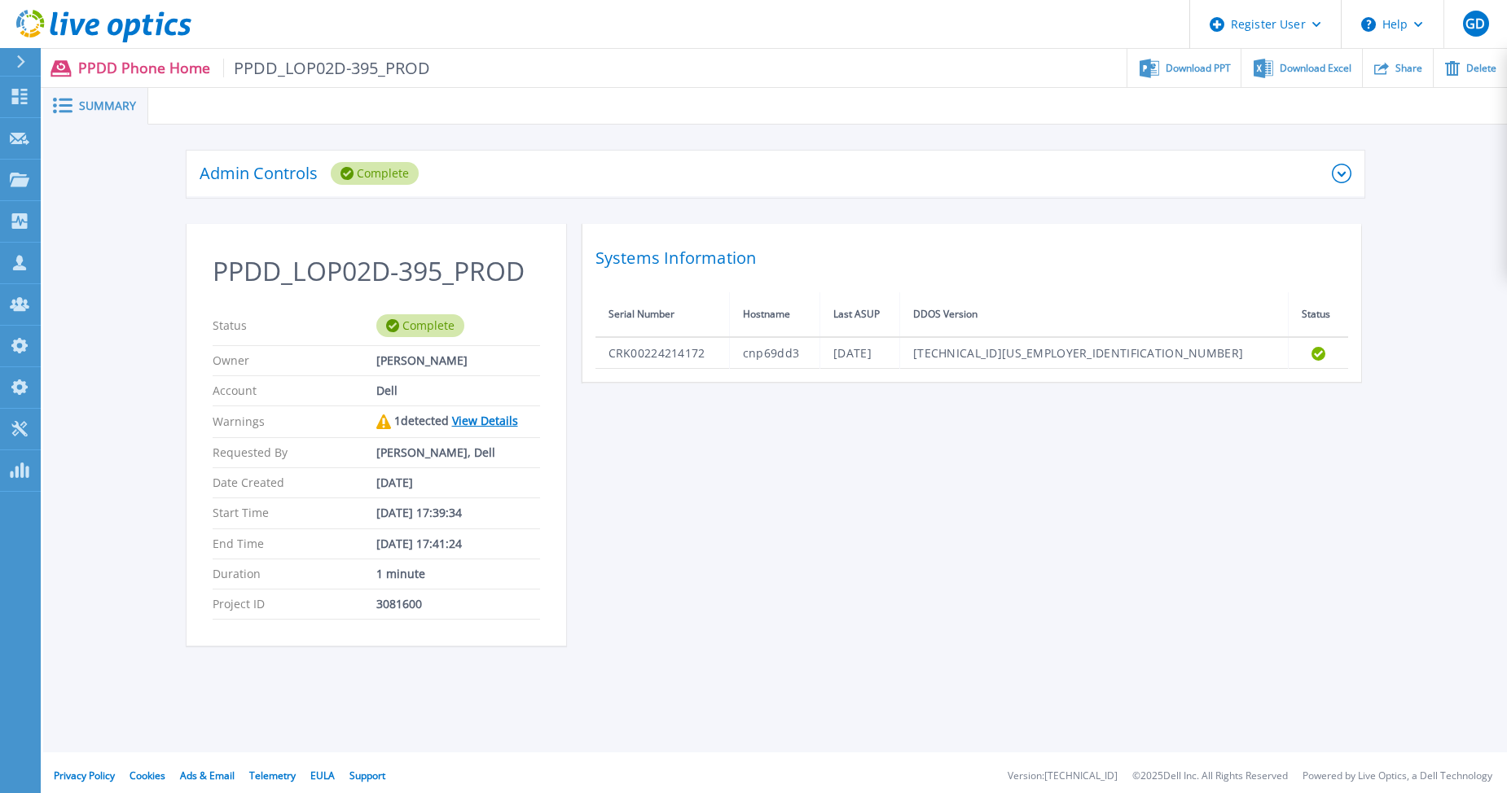
click at [468, 420] on link "View Details" at bounding box center [485, 420] width 66 height 15
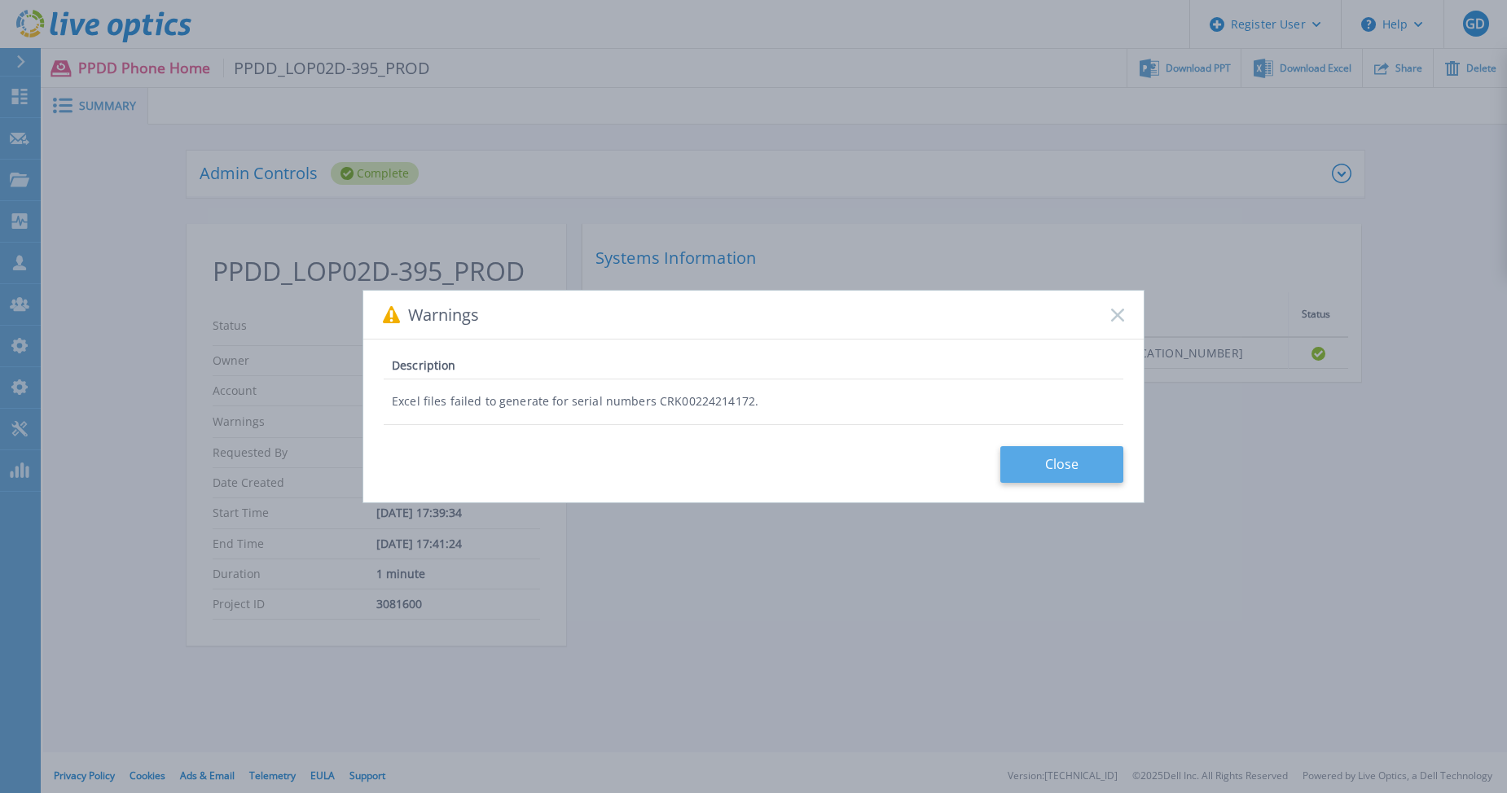
click at [1054, 464] on button "Close" at bounding box center [1061, 464] width 123 height 37
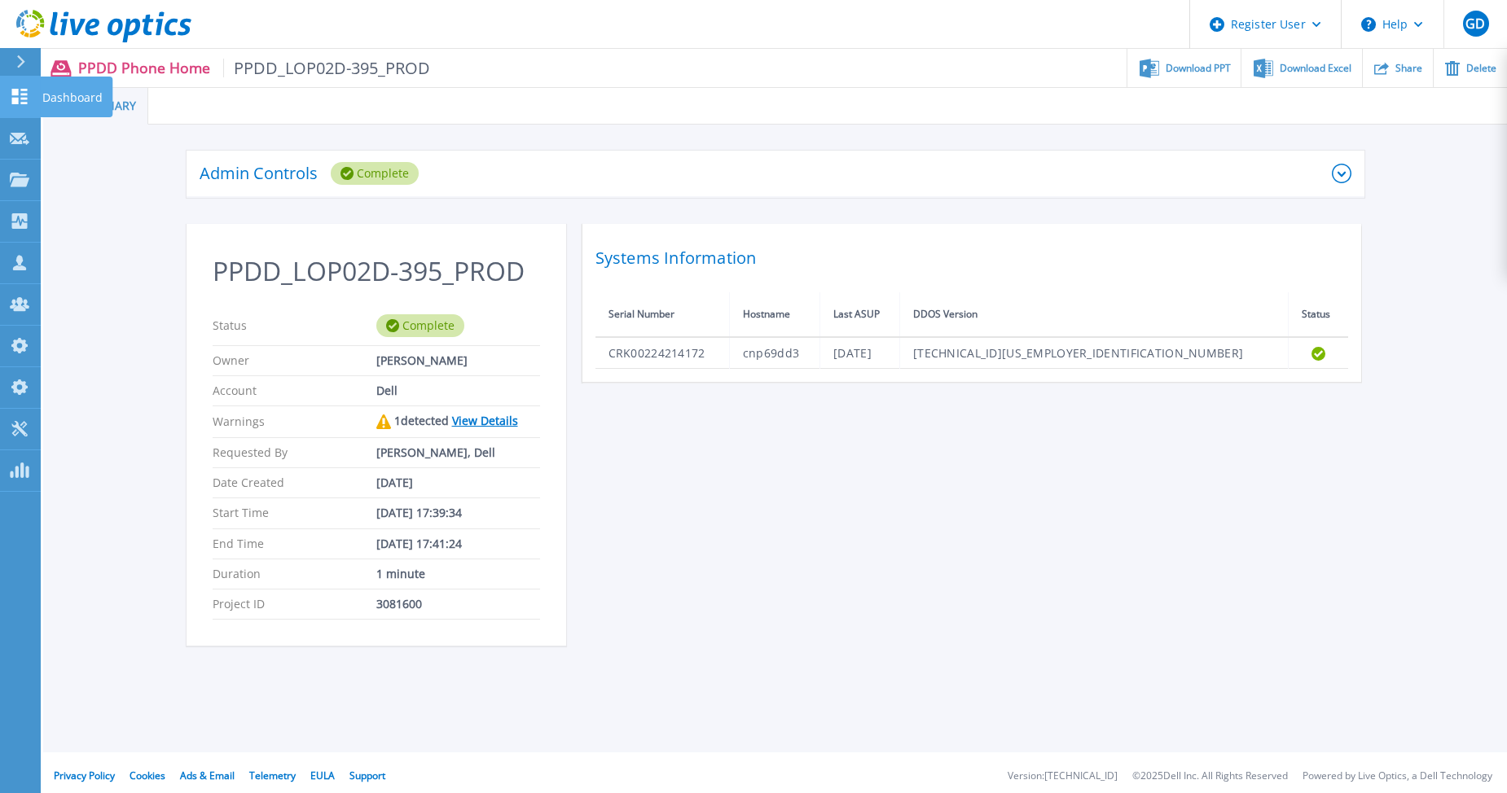
click at [26, 93] on icon at bounding box center [20, 96] width 20 height 15
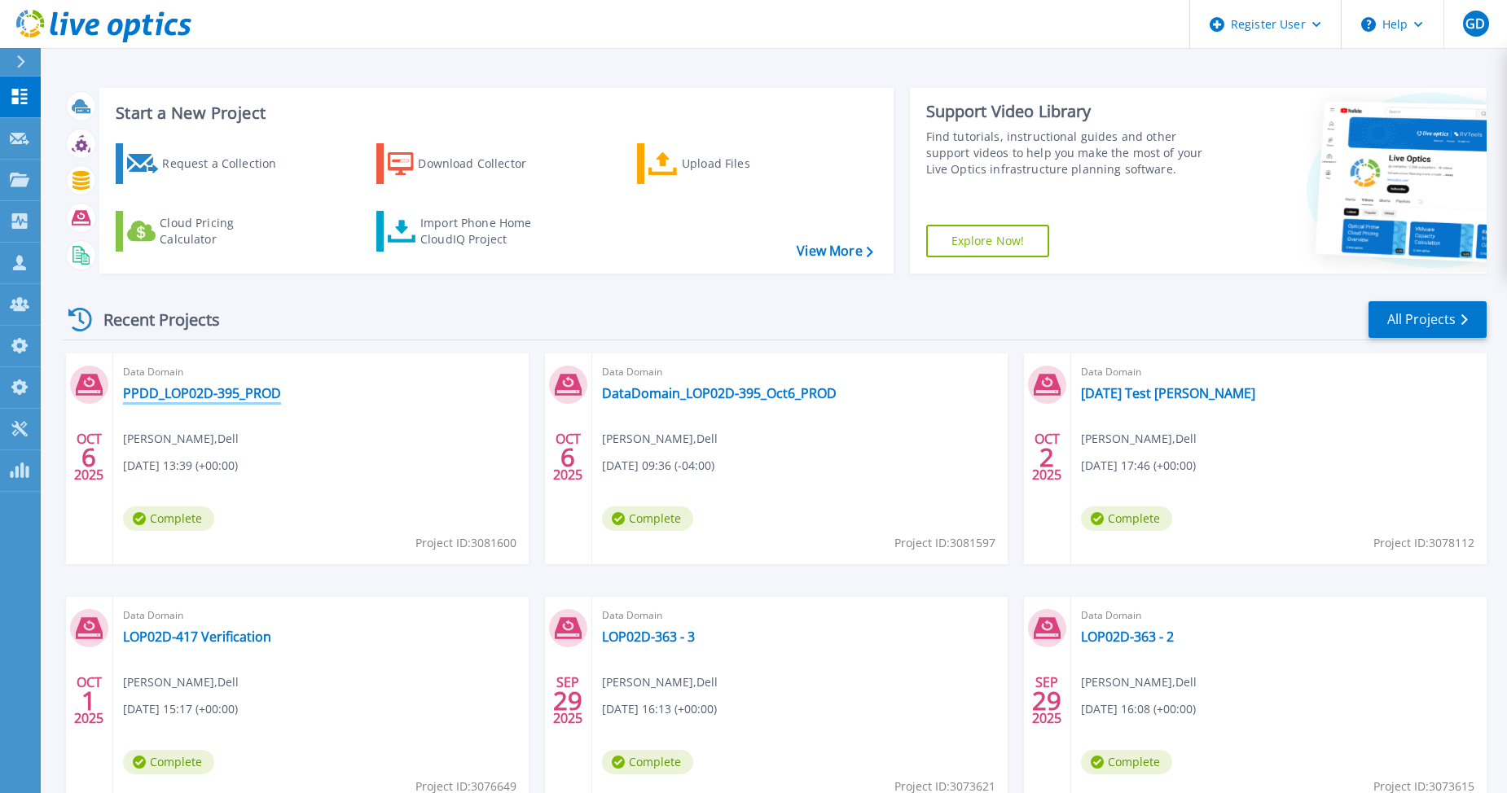
click at [184, 391] on link "PPDD_LOP02D-395_PROD" at bounding box center [202, 393] width 158 height 16
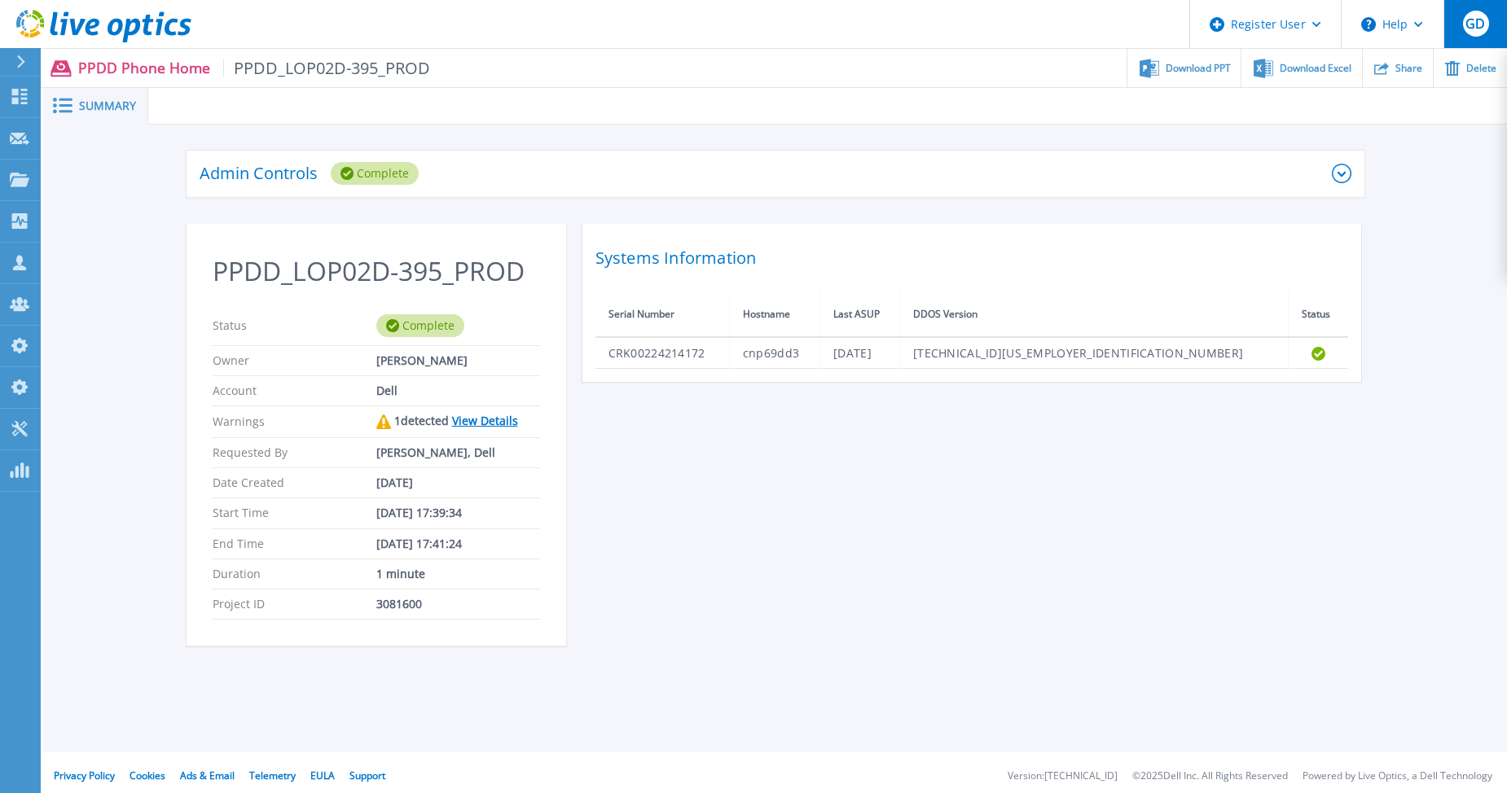
click at [1479, 29] on span "GD" at bounding box center [1476, 23] width 20 height 13
click at [921, 446] on div "PPDD_LOP02D-395_PROD Status Complete Owner Gerry Dunn Account Dell Warnings 1 d…" at bounding box center [776, 445] width 1178 height 442
click at [24, 95] on icon at bounding box center [19, 96] width 15 height 15
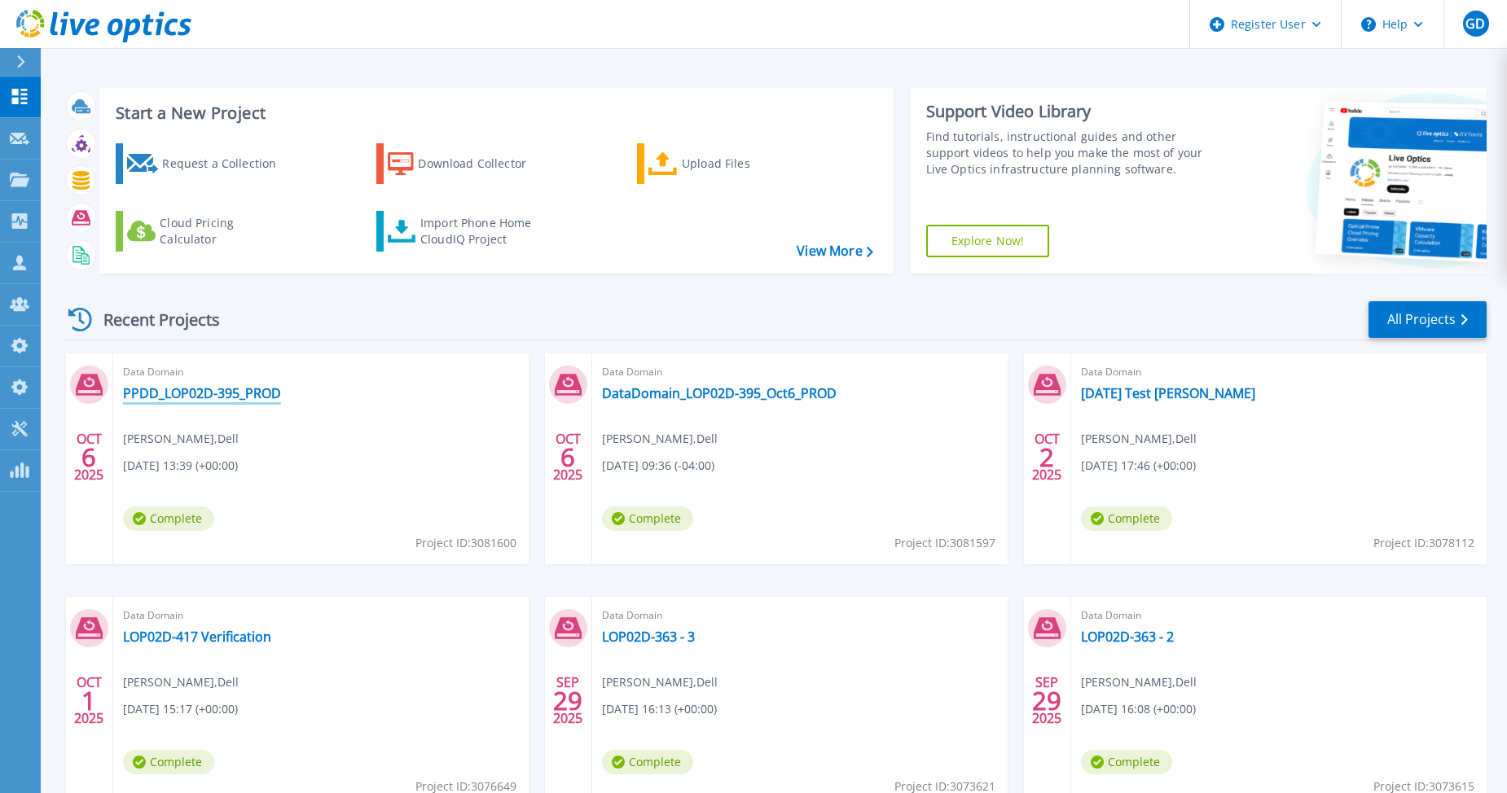
click at [226, 394] on link "PPDD_LOP02D-395_PROD" at bounding box center [202, 393] width 158 height 16
